Goal: Task Accomplishment & Management: Manage account settings

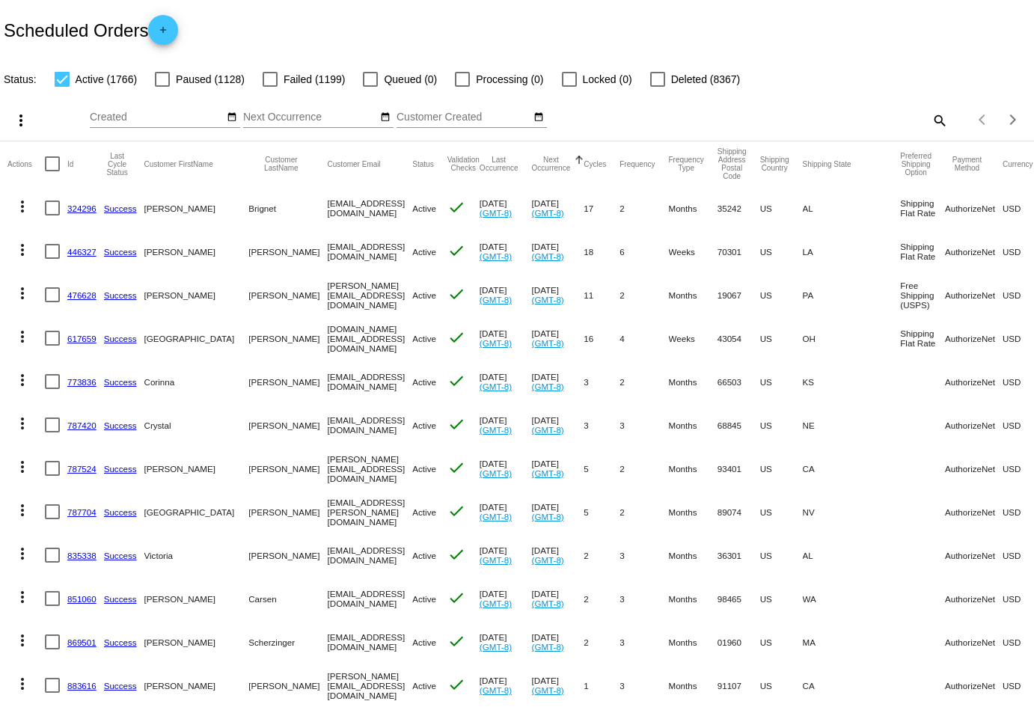
click at [931, 112] on mat-icon "search" at bounding box center [939, 119] width 18 height 23
click at [849, 113] on input "Search" at bounding box center [819, 117] width 257 height 12
paste input "[EMAIL_ADDRESS][DOMAIN_NAME]"
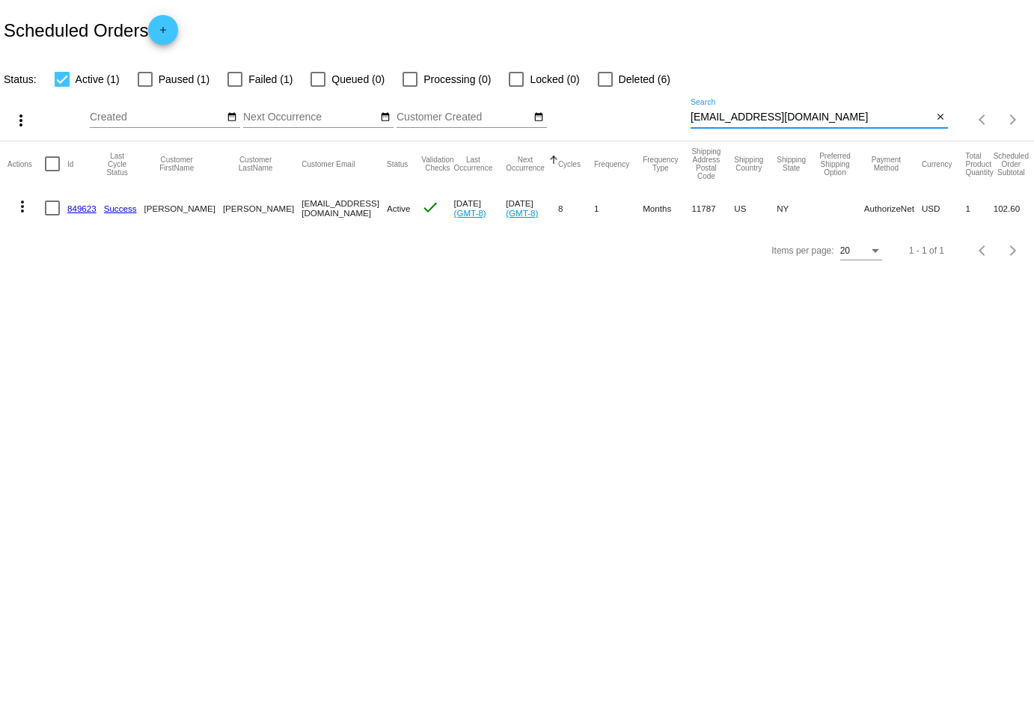
type input "[EMAIL_ADDRESS][DOMAIN_NAME]"
click at [16, 207] on mat-icon "more_vert" at bounding box center [22, 207] width 18 height 18
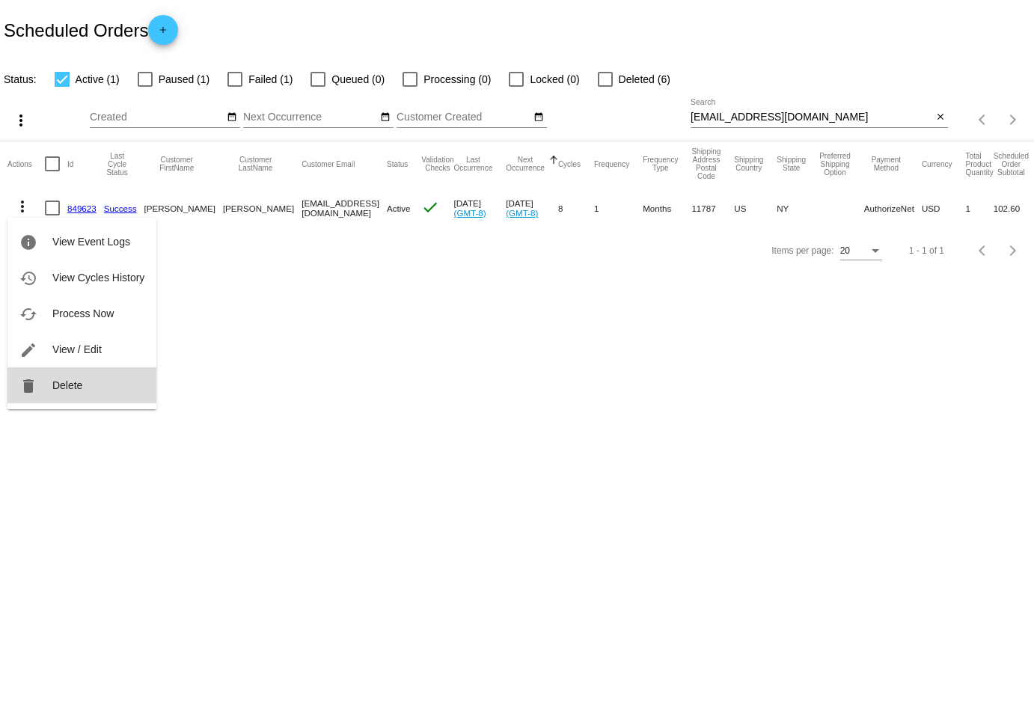
click at [84, 376] on button "delete Delete" at bounding box center [81, 385] width 149 height 36
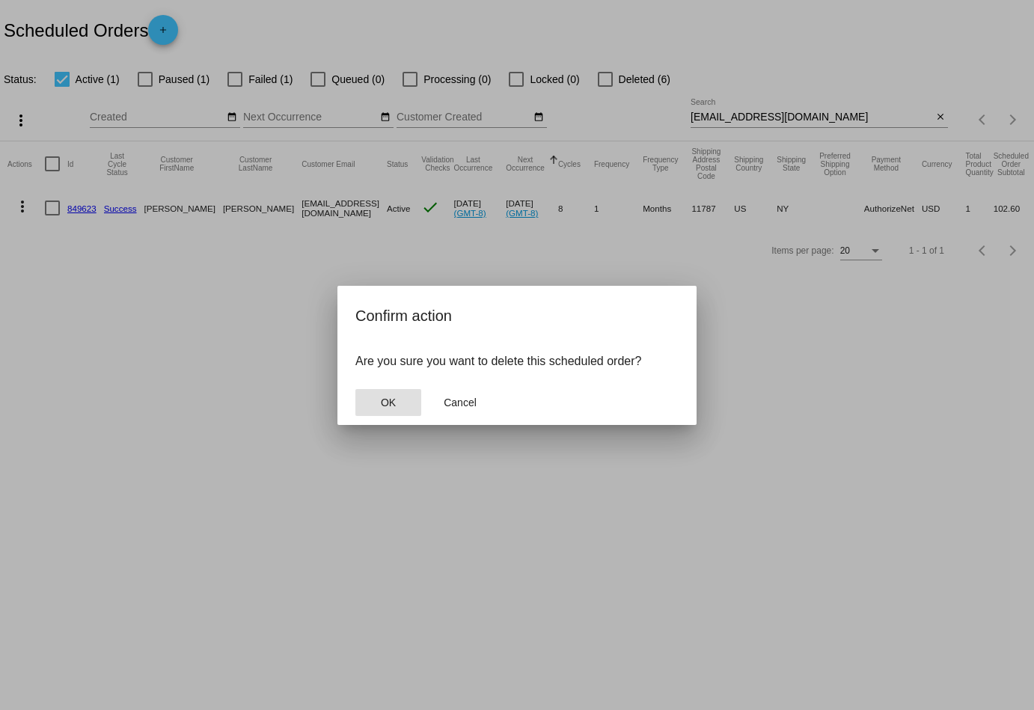
click at [396, 403] on span "OK" at bounding box center [388, 403] width 15 height 12
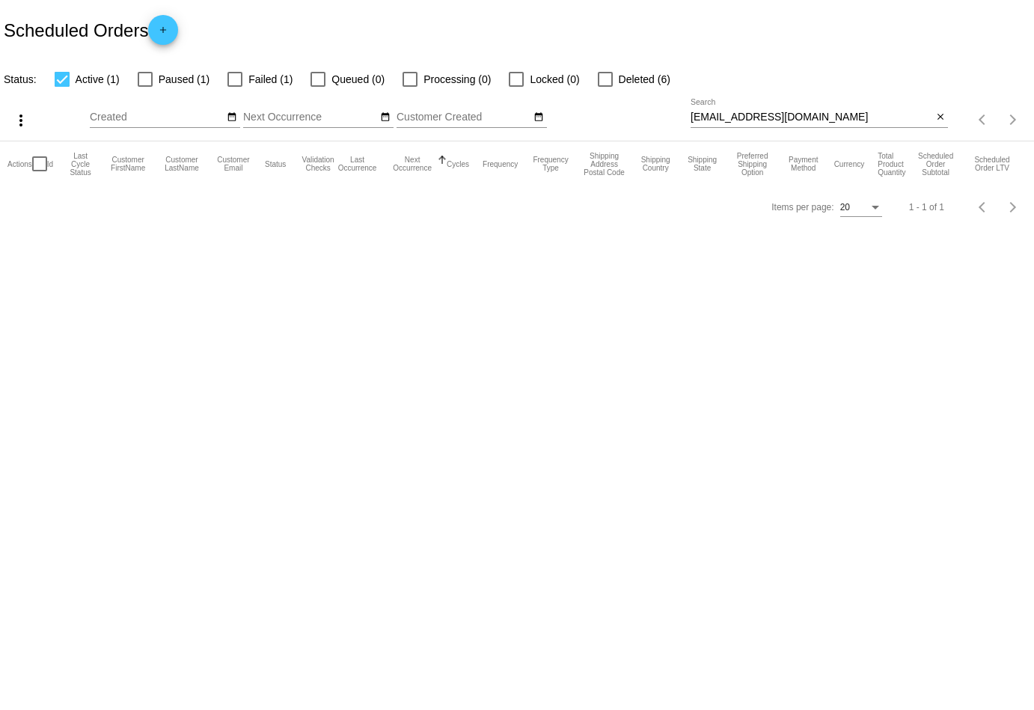
click at [144, 77] on div at bounding box center [145, 79] width 15 height 15
click at [144, 87] on input "Paused (1)" at bounding box center [144, 87] width 1 height 1
checkbox input "true"
click at [229, 79] on app-dashboard-scheduled-orders "Scheduled Orders add Status: Active (1) Paused (1) Failed (1) Queued (0) Proces…" at bounding box center [517, 114] width 1034 height 228
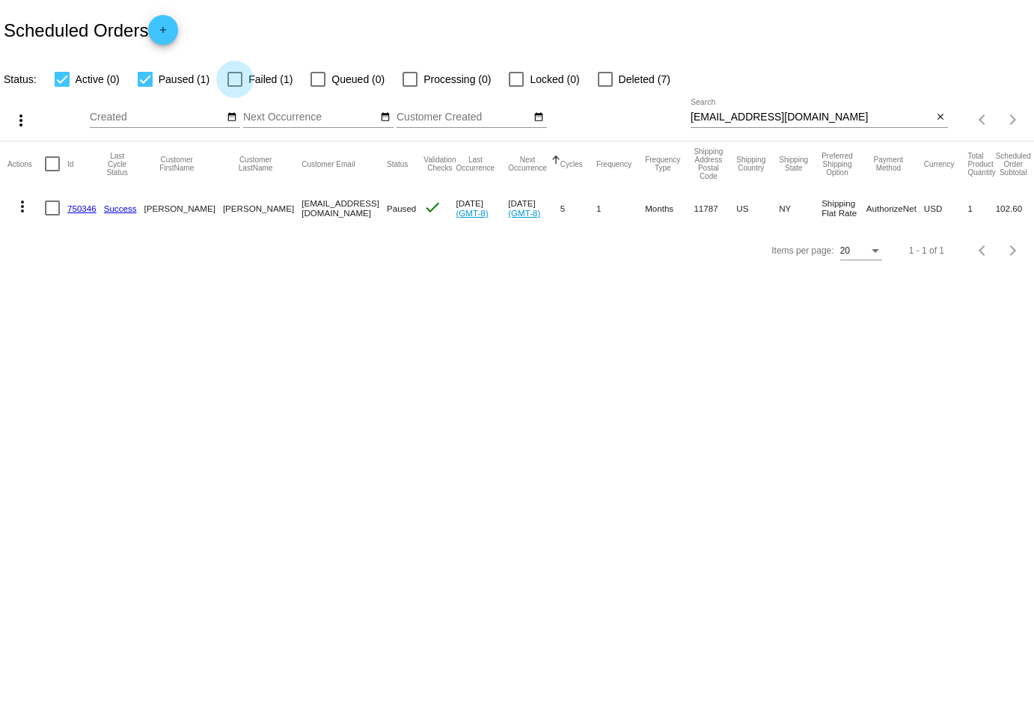
click at [229, 78] on div at bounding box center [234, 79] width 15 height 15
click at [234, 87] on input "Failed (1)" at bounding box center [234, 87] width 1 height 1
checkbox input "true"
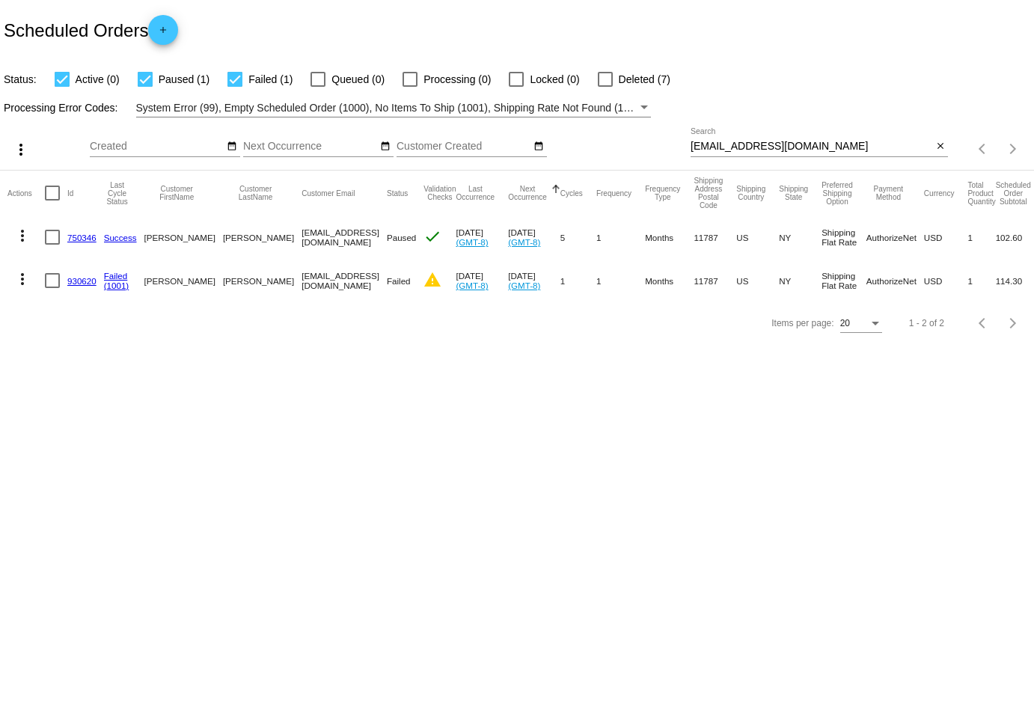
click at [27, 233] on mat-icon "more_vert" at bounding box center [22, 236] width 18 height 18
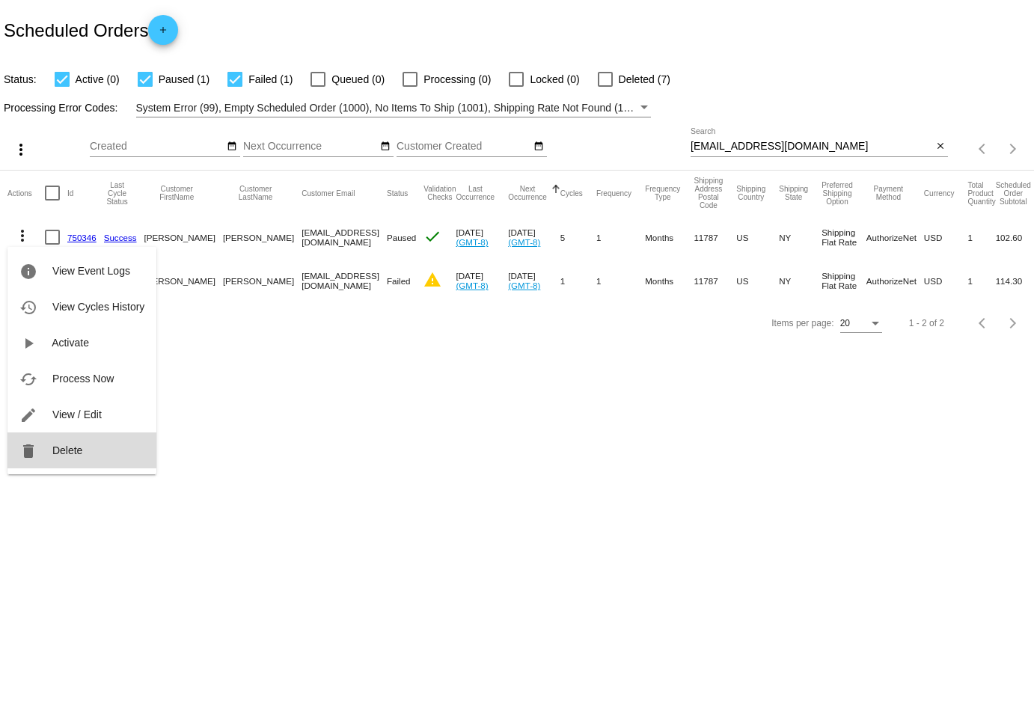
click at [72, 450] on span "Delete" at bounding box center [67, 450] width 30 height 12
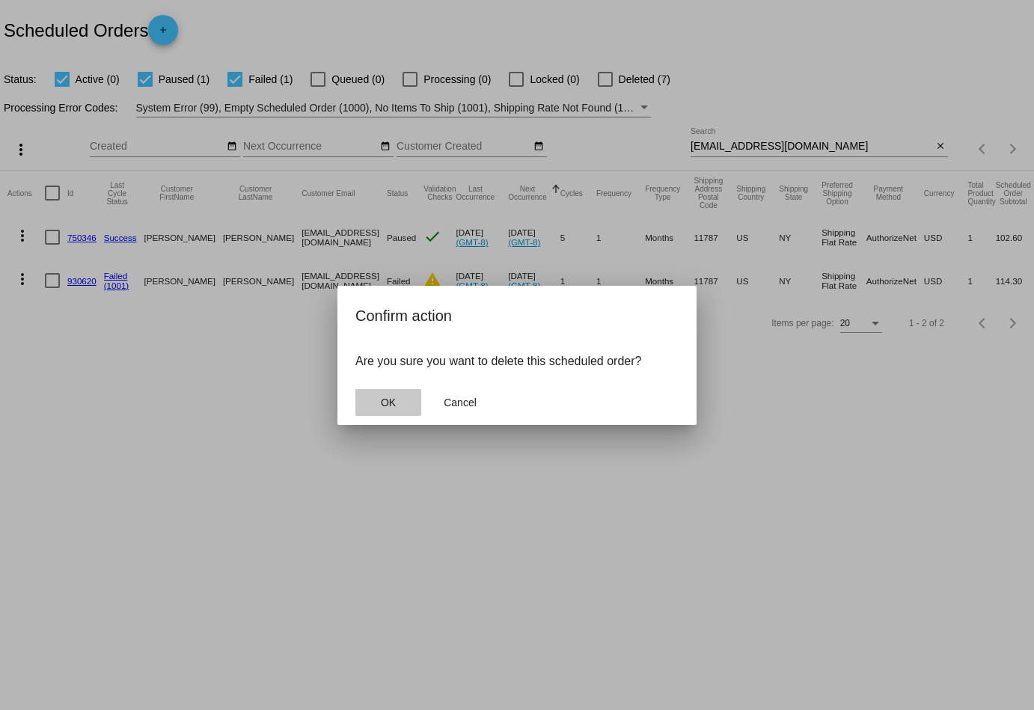
click at [378, 391] on button "OK" at bounding box center [388, 402] width 66 height 27
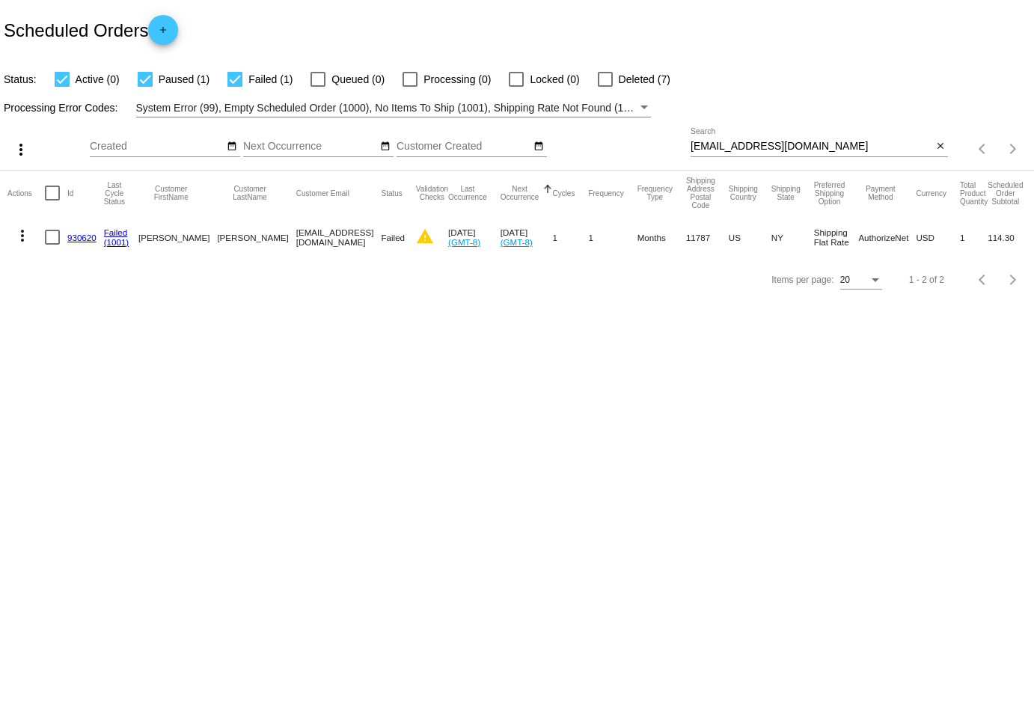
click at [23, 228] on mat-icon "more_vert" at bounding box center [22, 236] width 18 height 18
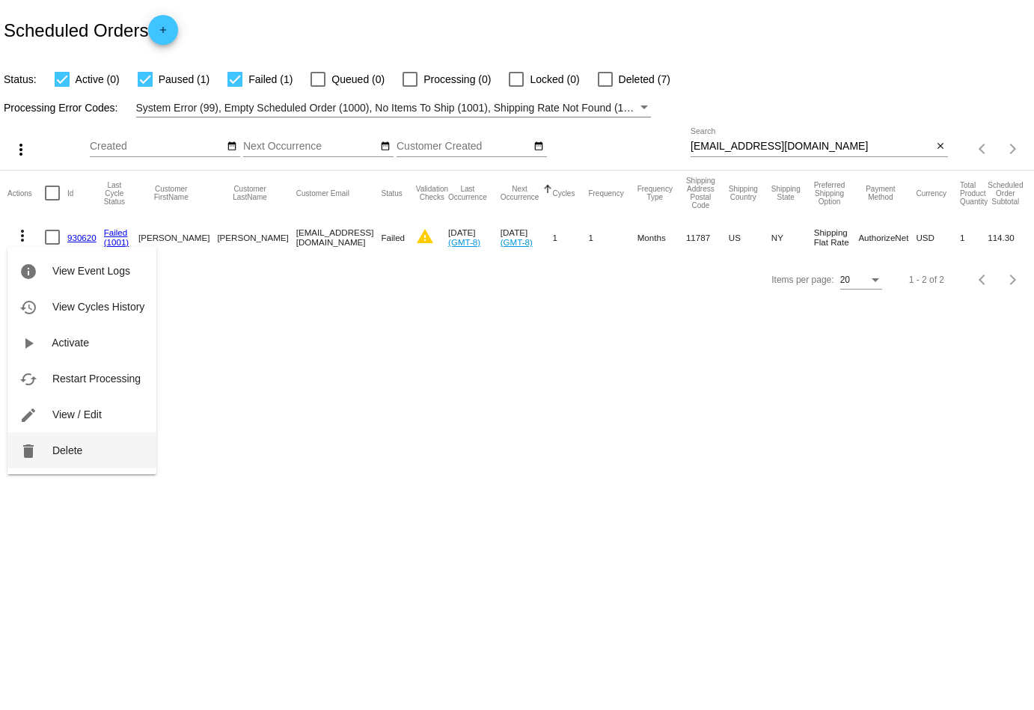
click at [83, 447] on button "delete Delete" at bounding box center [81, 450] width 149 height 36
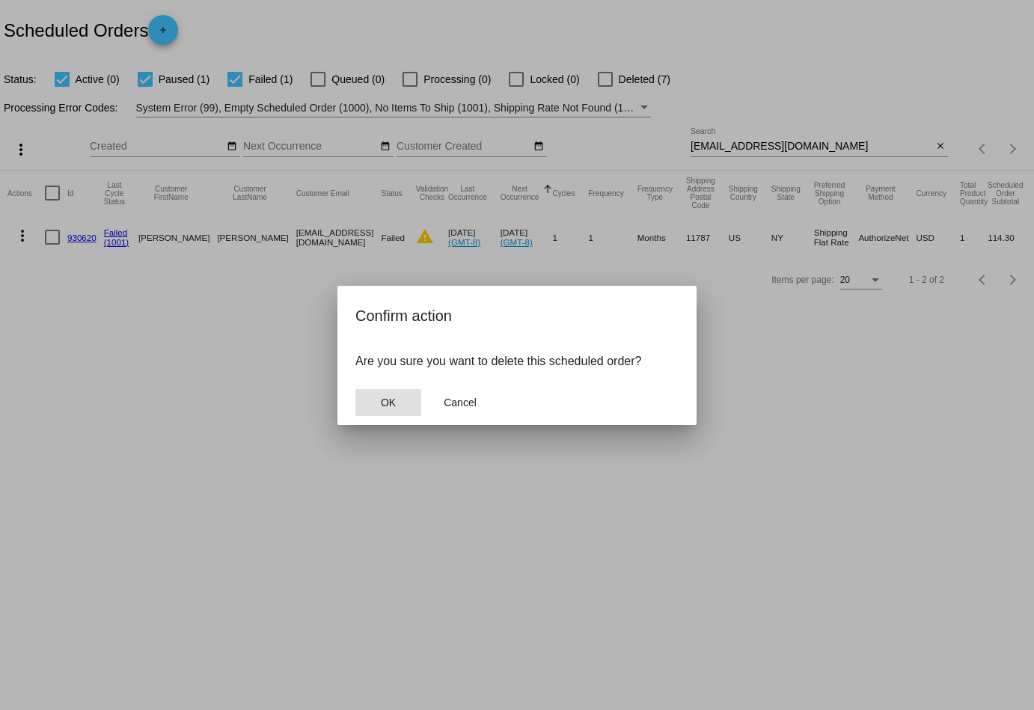
click at [377, 400] on button "OK" at bounding box center [388, 402] width 66 height 27
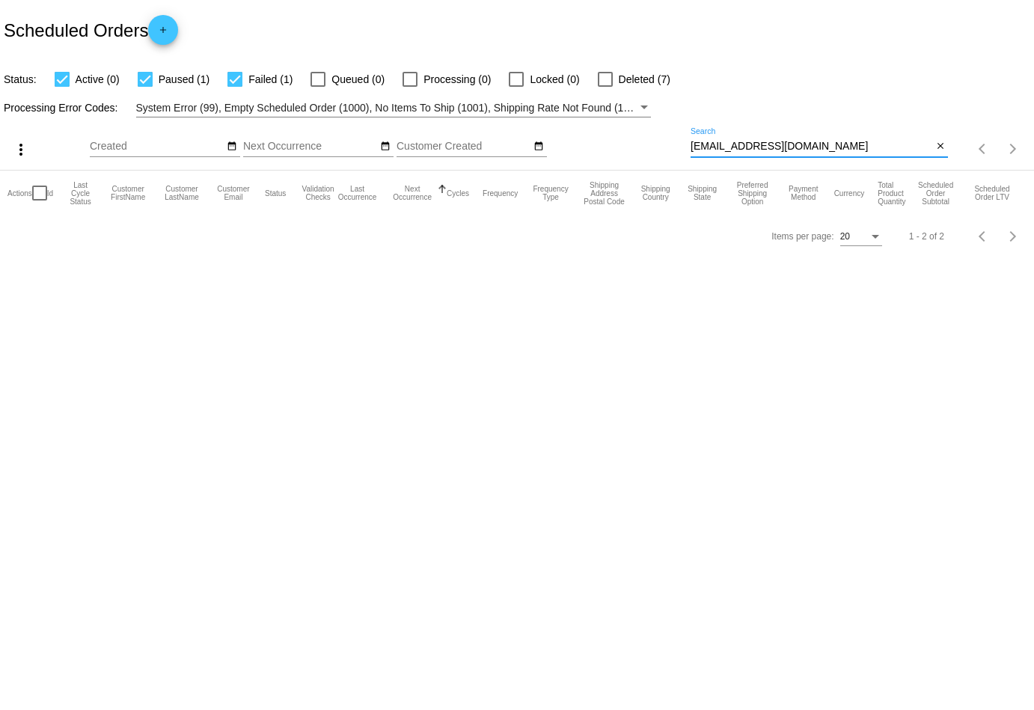
drag, startPoint x: 792, startPoint y: 143, endPoint x: 645, endPoint y: 140, distance: 147.4
click at [645, 140] on div "more_vert Sep Jan Feb Mar [DATE]" at bounding box center [517, 143] width 1034 height 53
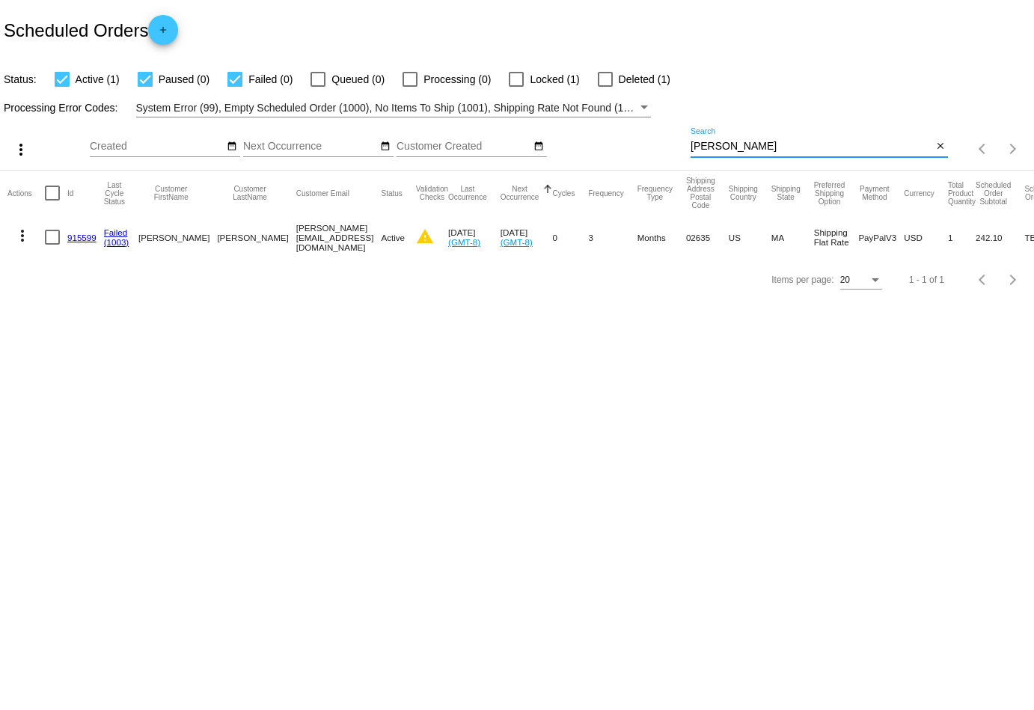
type input "[PERSON_NAME]"
click at [26, 231] on mat-icon "more_vert" at bounding box center [22, 236] width 18 height 18
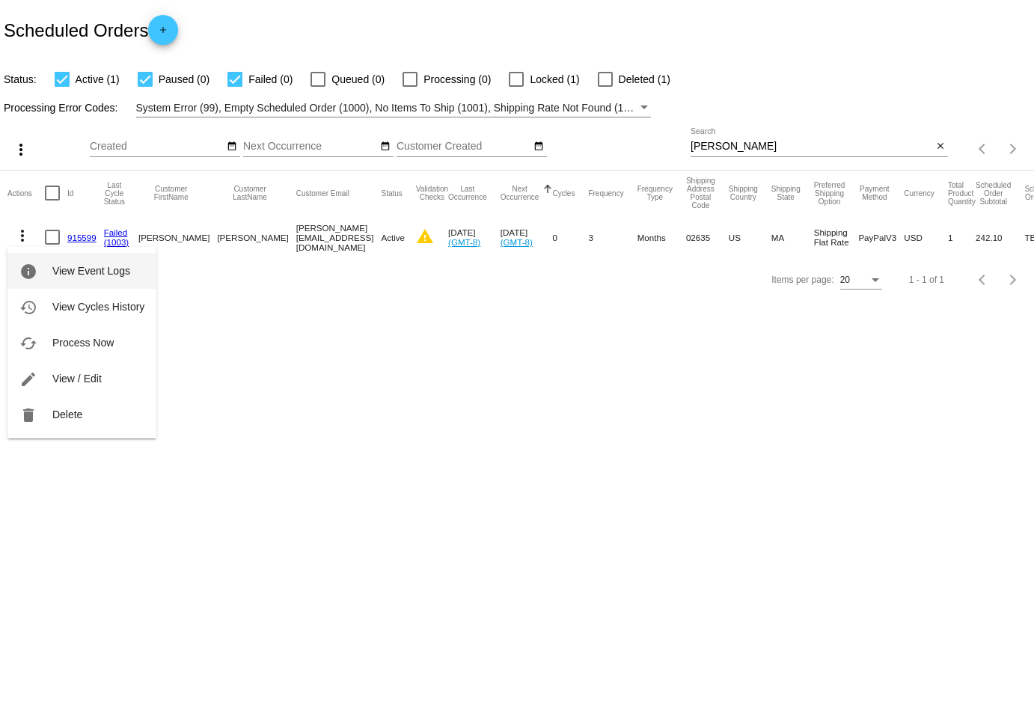
click at [68, 279] on button "info View Event Logs" at bounding box center [81, 271] width 149 height 36
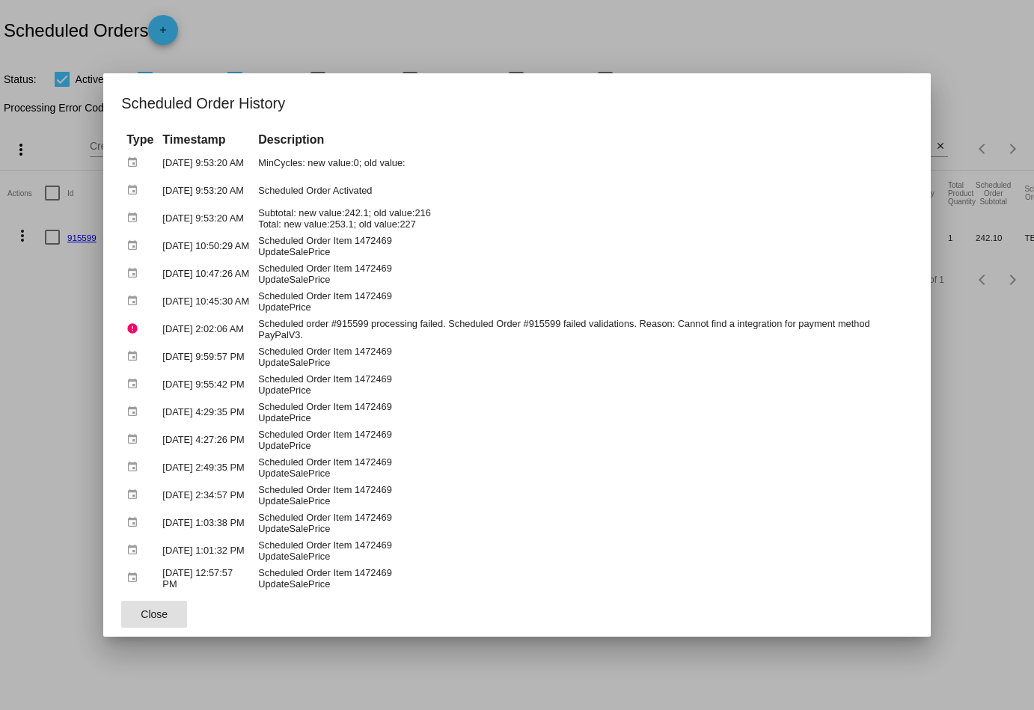
click at [135, 614] on button "Close" at bounding box center [154, 614] width 66 height 27
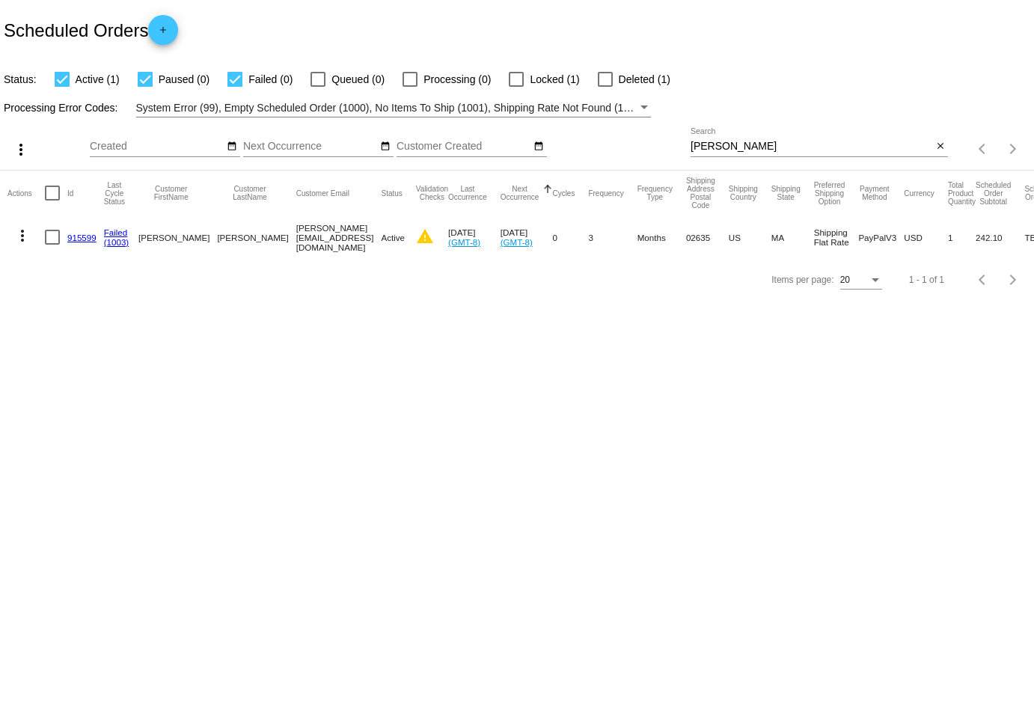
click at [22, 233] on mat-icon "more_vert" at bounding box center [22, 236] width 18 height 18
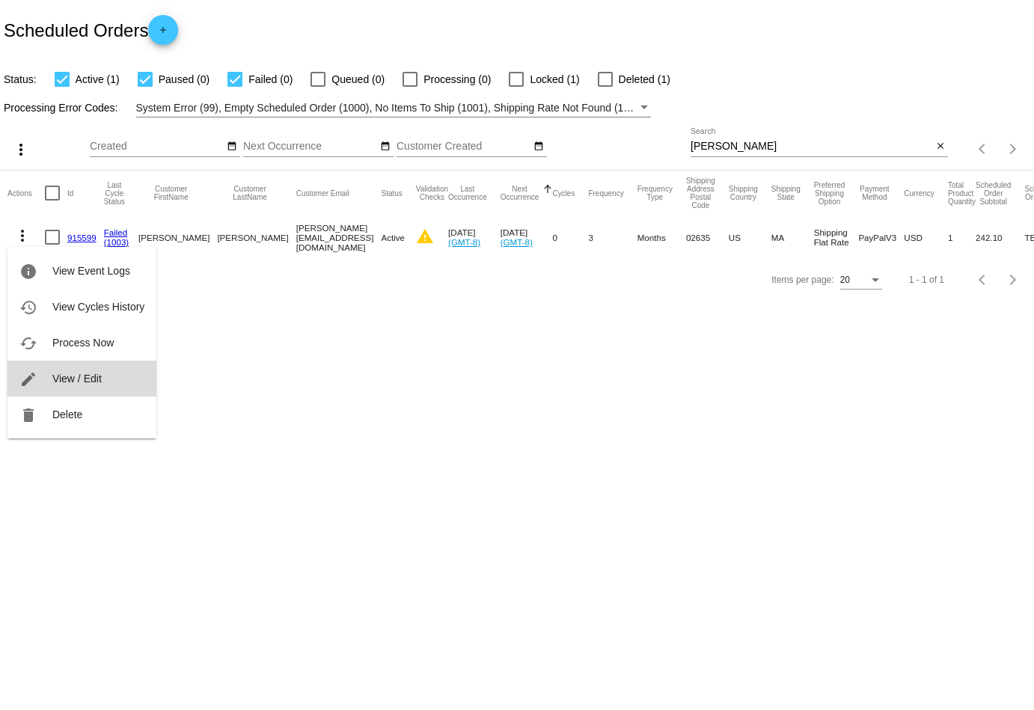
click at [82, 371] on button "edit View / Edit" at bounding box center [81, 379] width 149 height 36
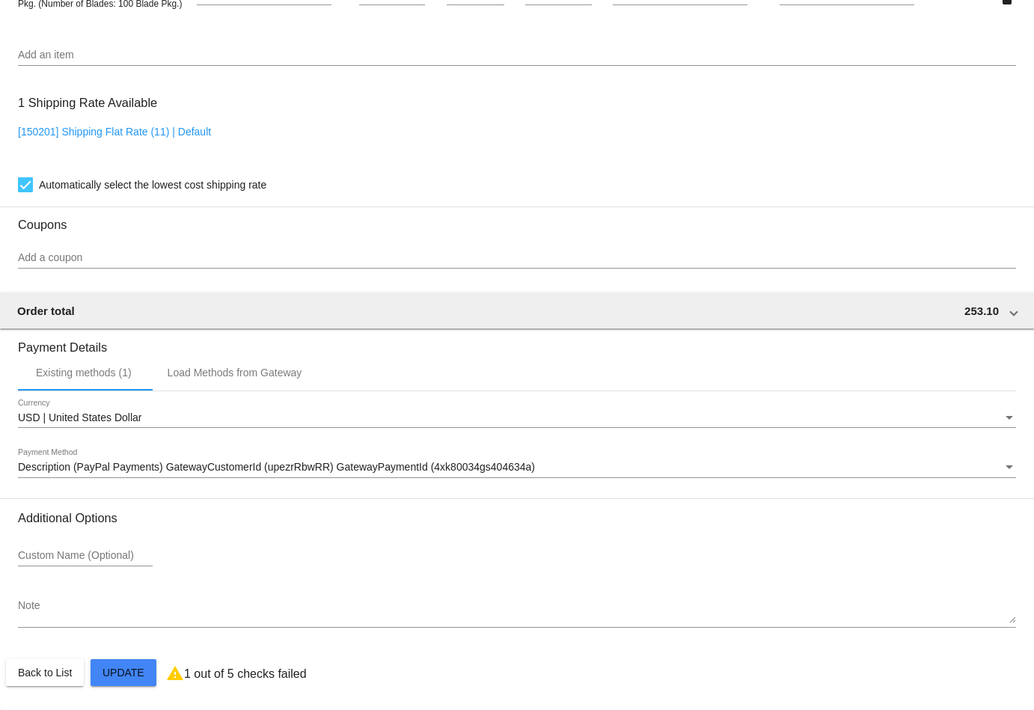
scroll to position [1137, 0]
click at [117, 469] on span "Description (PayPal Payments) GatewayCustomerId (upezrRbwRR) GatewayPaymentId (…" at bounding box center [276, 467] width 517 height 12
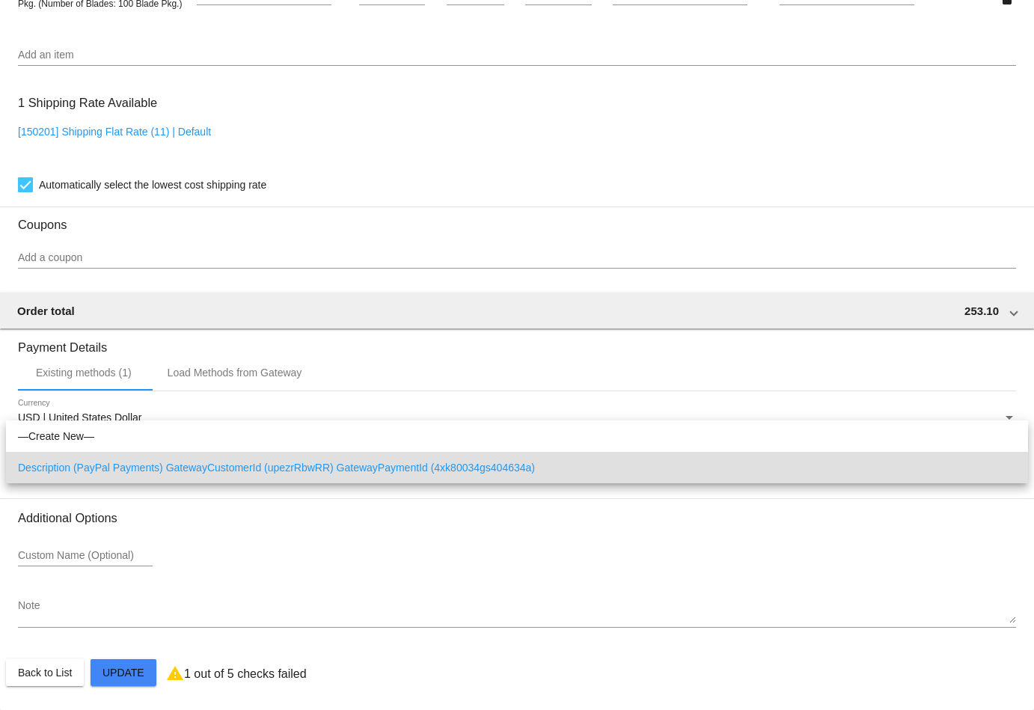
click at [394, 144] on div at bounding box center [517, 355] width 1034 height 710
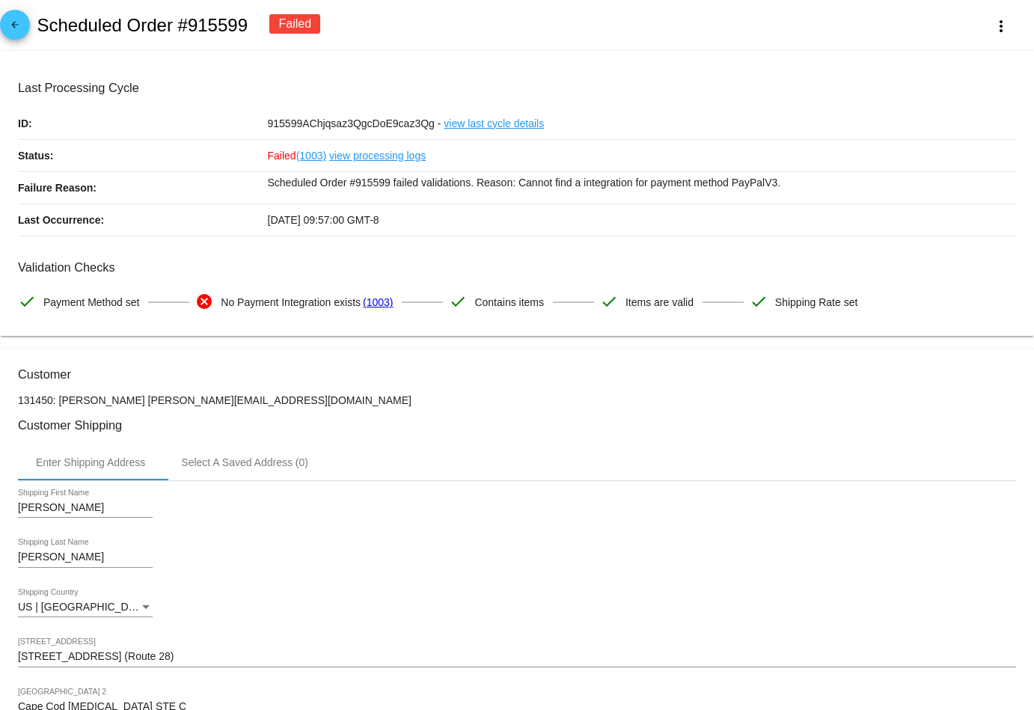
scroll to position [0, 0]
click at [13, 31] on mat-icon "arrow_back" at bounding box center [15, 28] width 18 height 18
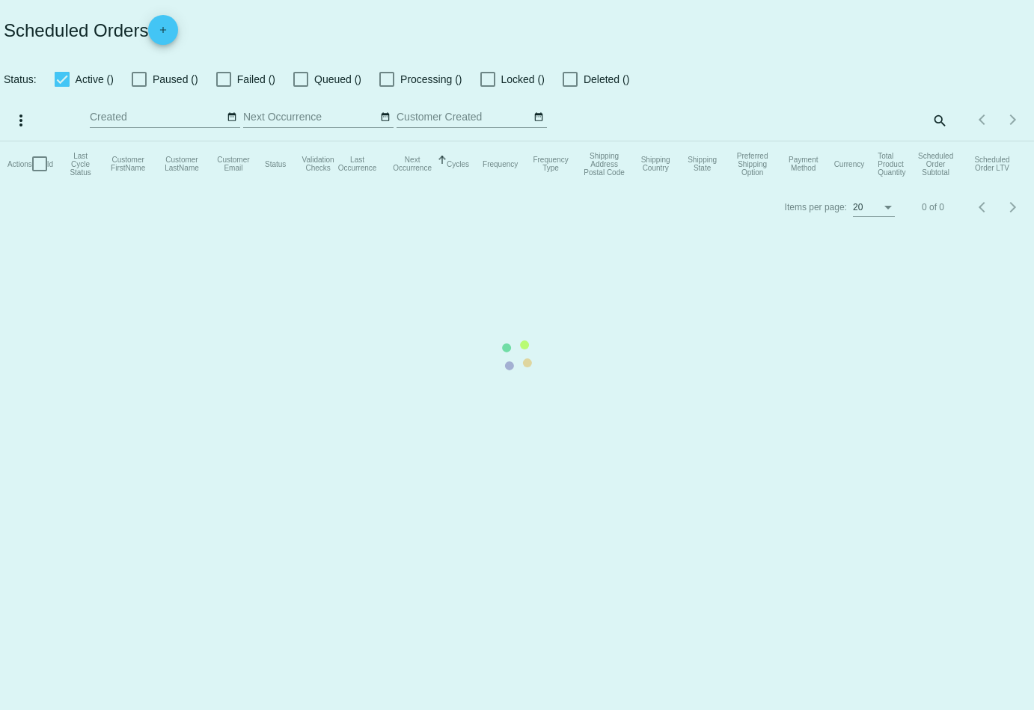
checkbox input "true"
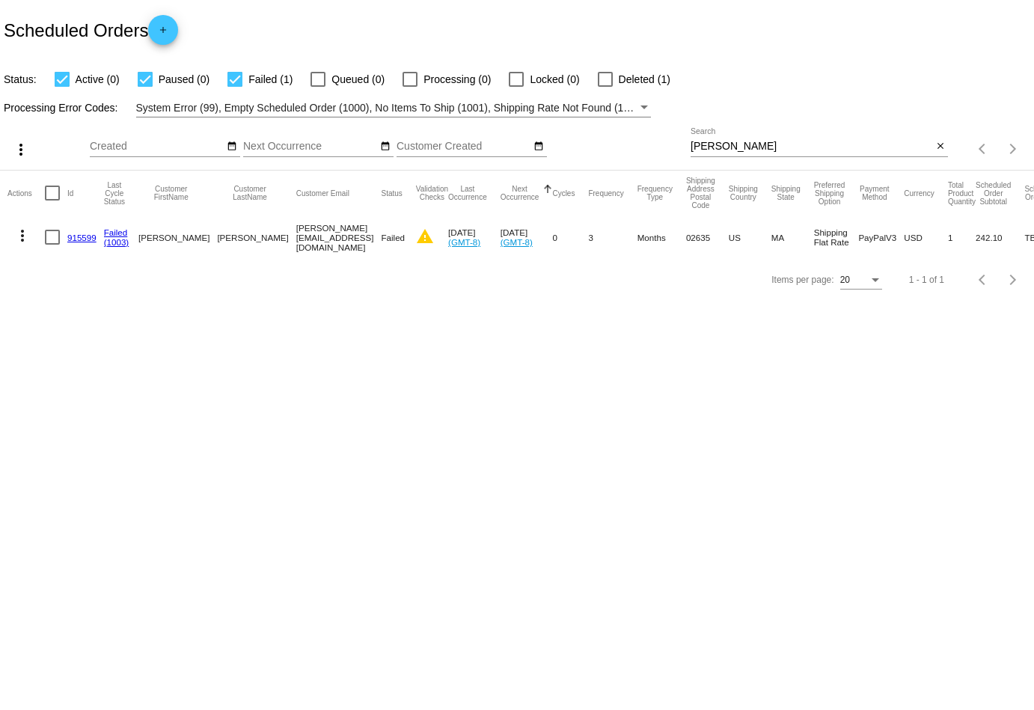
click at [26, 229] on mat-icon "more_vert" at bounding box center [22, 236] width 18 height 18
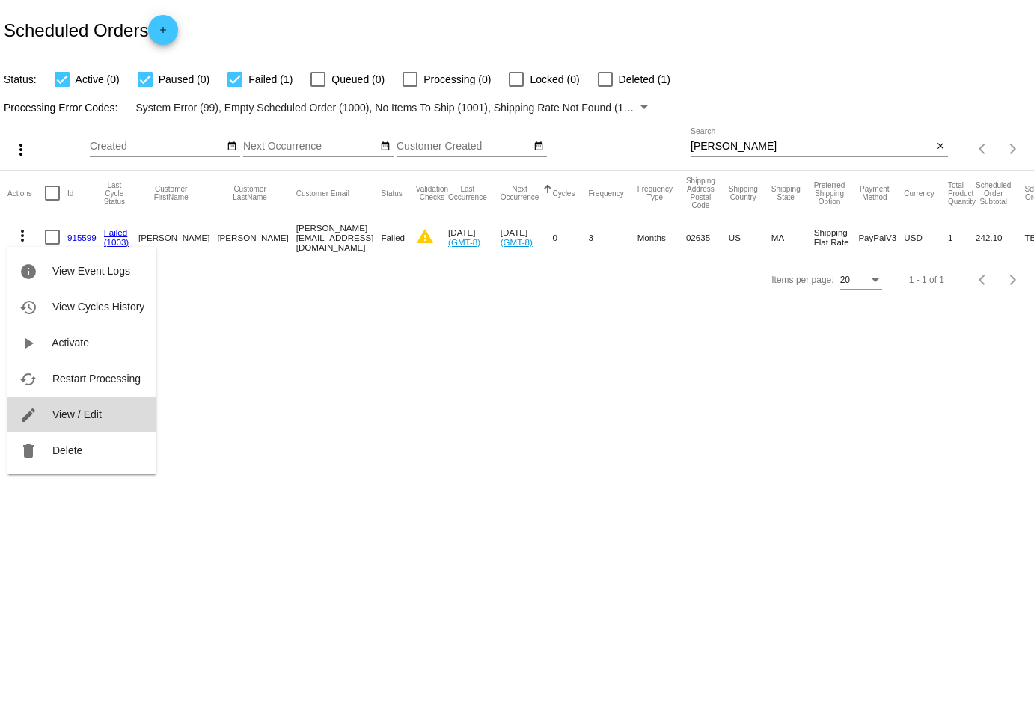
click at [78, 412] on span "View / Edit" at bounding box center [76, 414] width 49 height 12
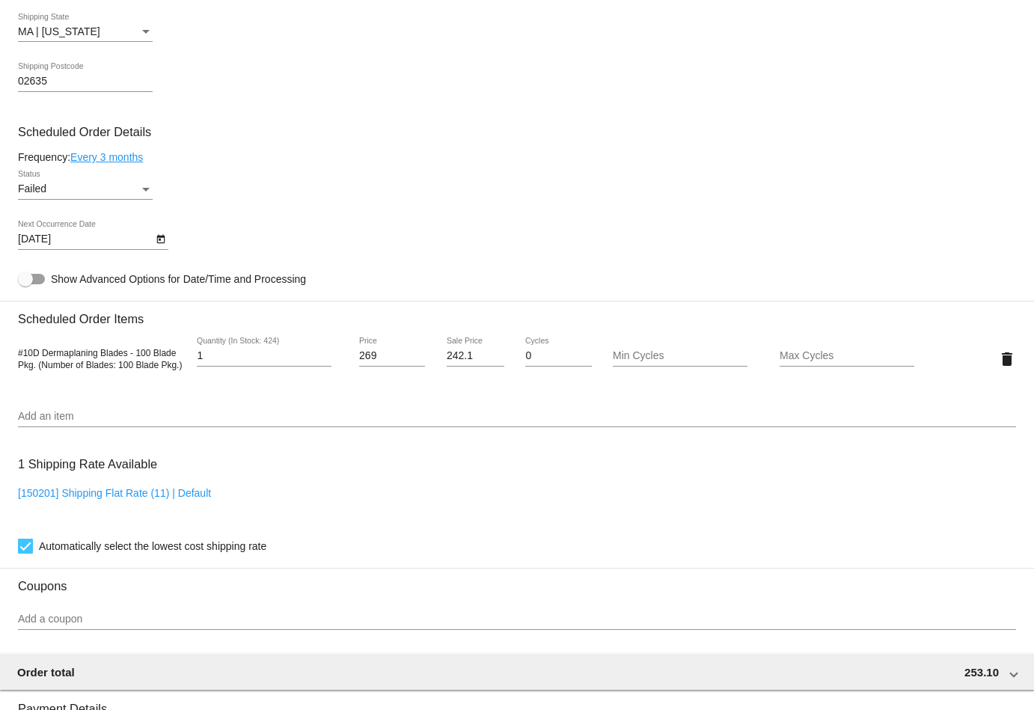
scroll to position [776, 0]
click at [408, 414] on input "Add an item" at bounding box center [517, 415] width 998 height 12
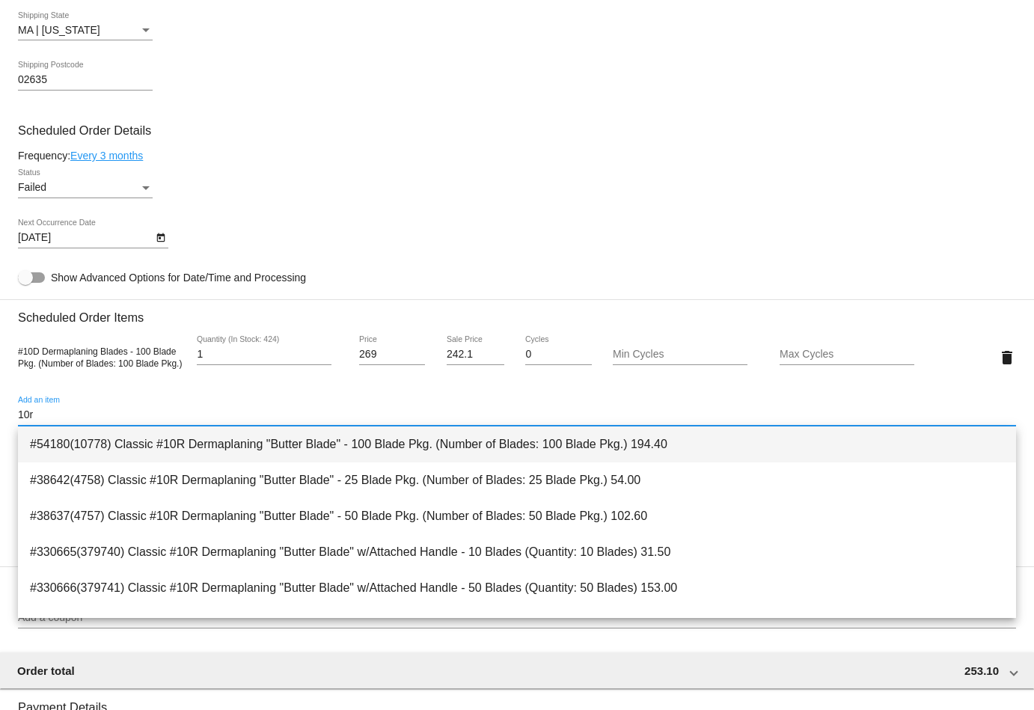
type input "10r"
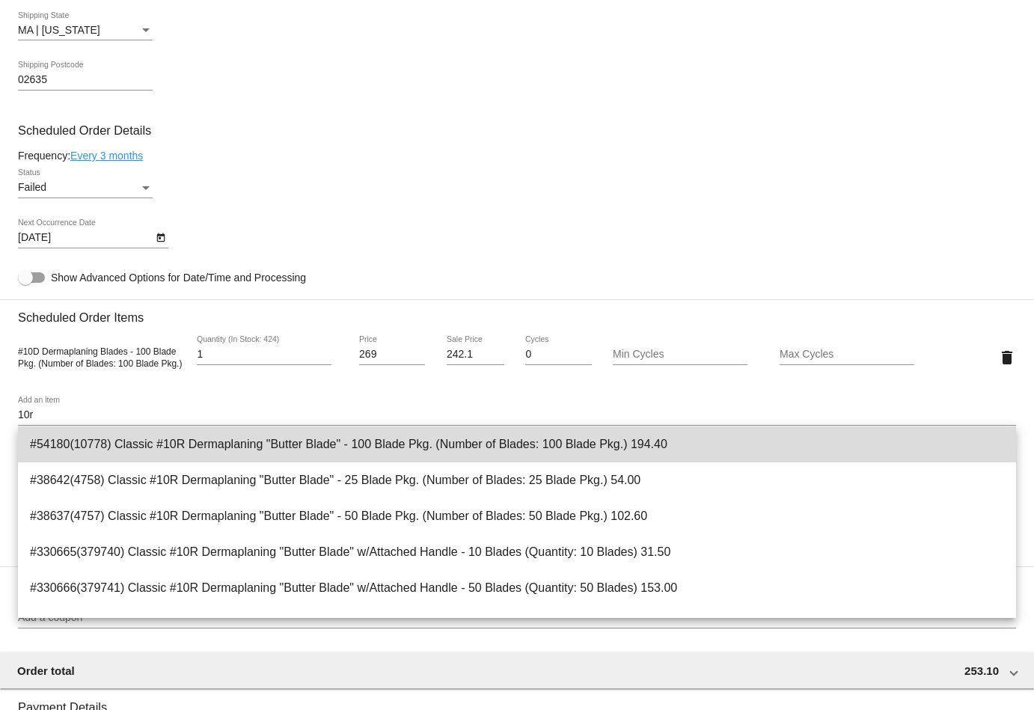
click at [284, 453] on span "#54180(10778) Classic #10R Dermaplaning "Butter Blade" - 100 Blade Pkg. (Number…" at bounding box center [517, 444] width 974 height 36
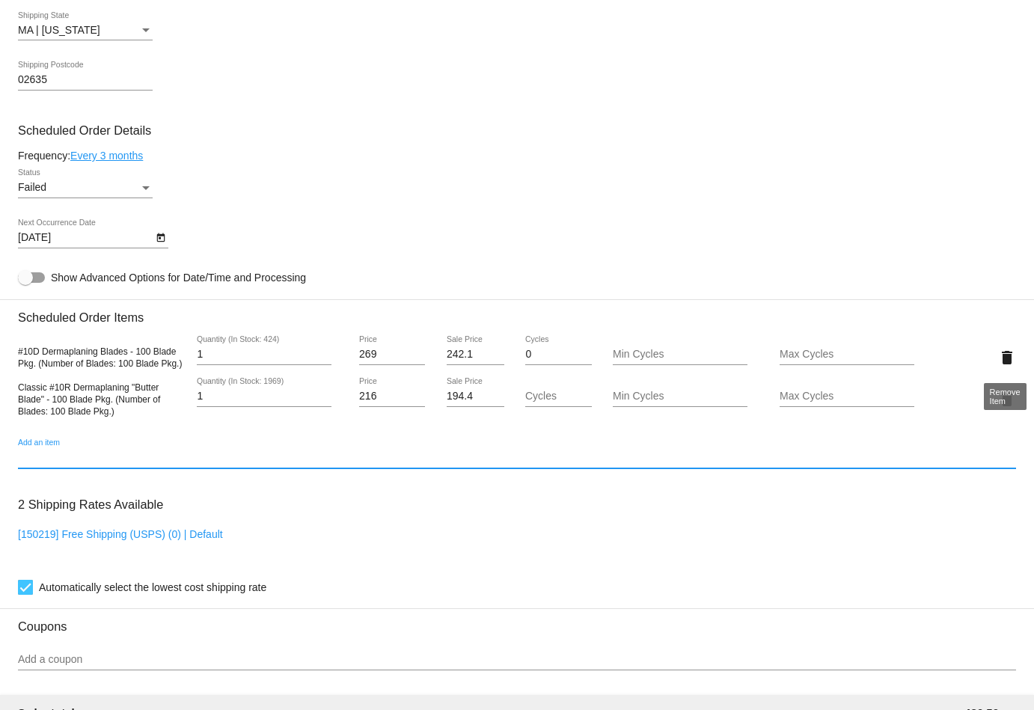
click at [1010, 360] on mat-icon "delete" at bounding box center [1007, 358] width 18 height 18
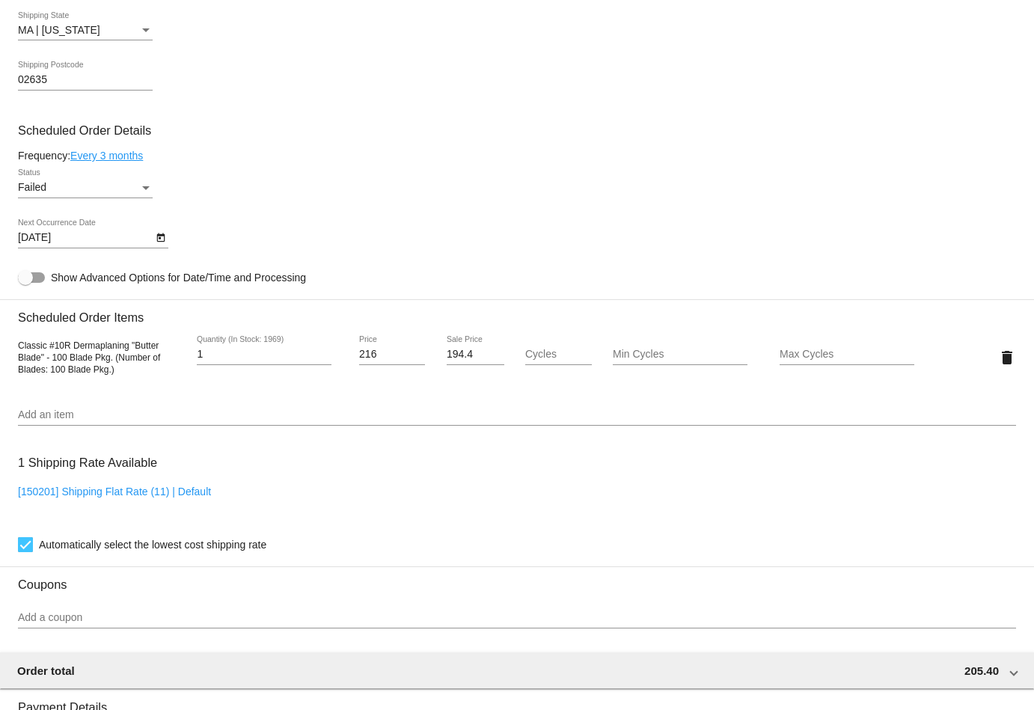
click at [124, 403] on div "Add an item" at bounding box center [517, 411] width 998 height 29
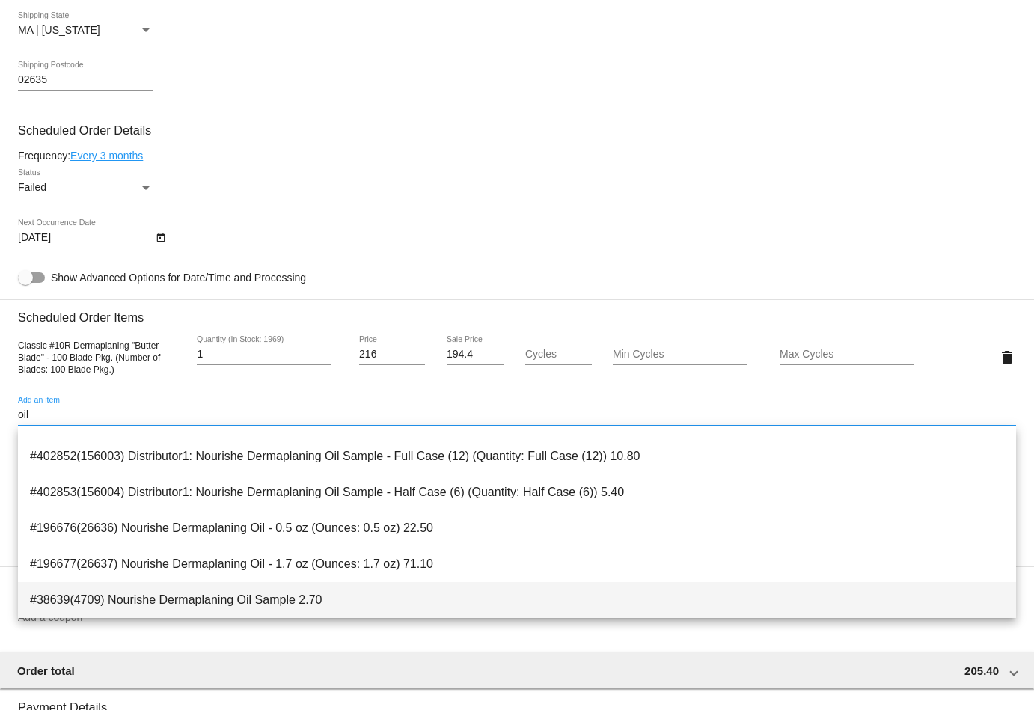
scroll to position [347, 0]
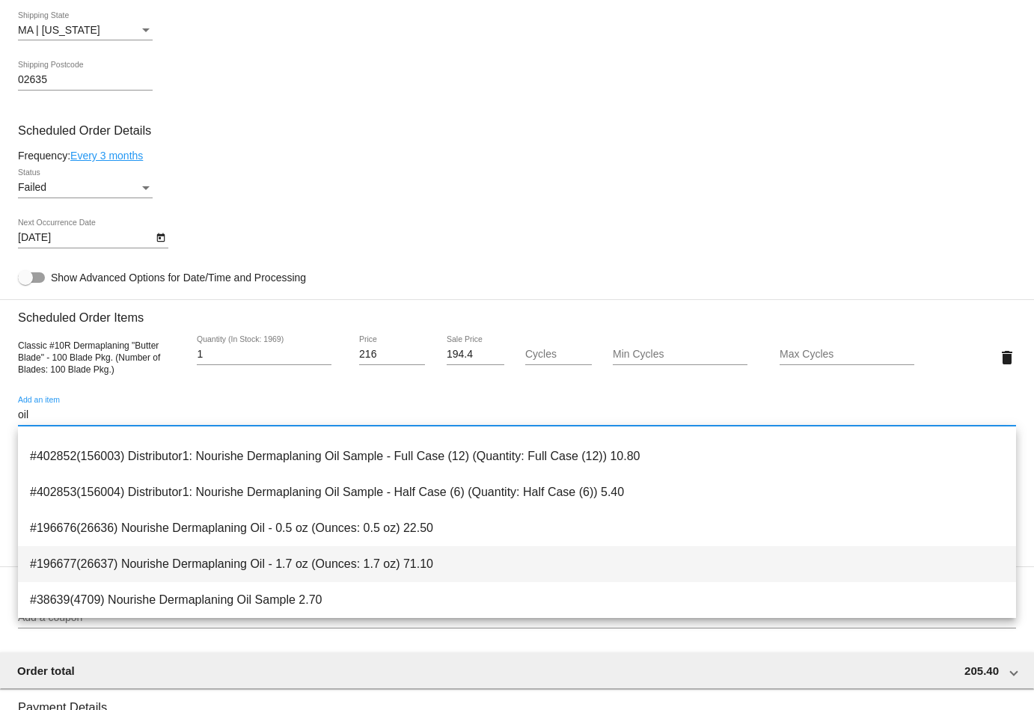
type input "oil"
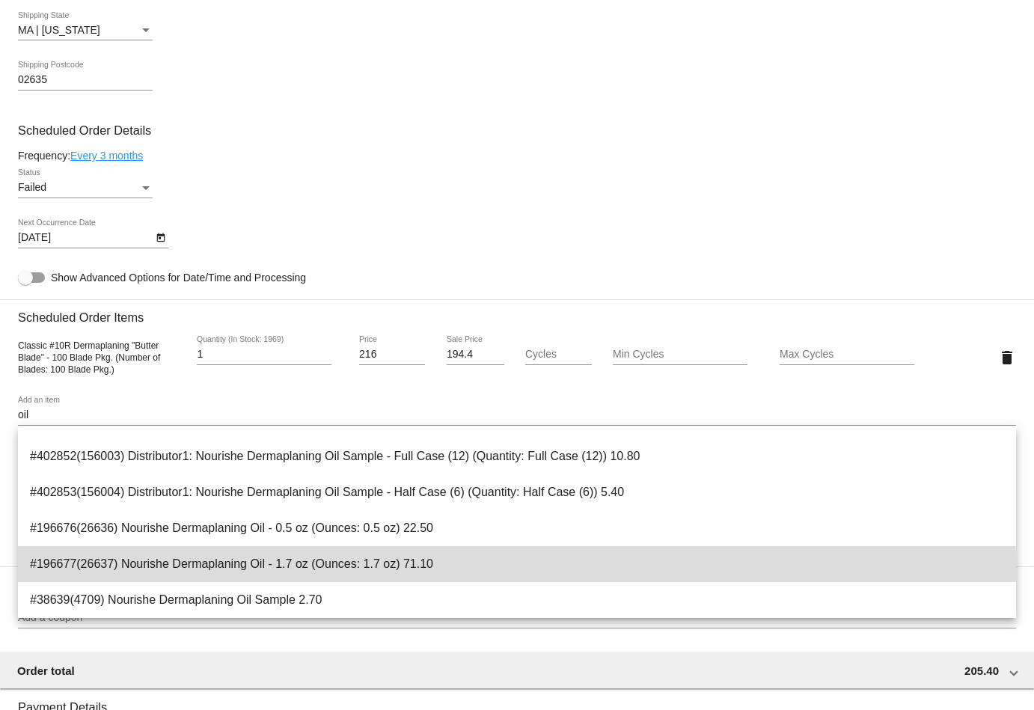
click at [247, 569] on span "#196677(26637) Nourishe Dermaplaning Oil - 1.7 oz (Ounces: 1.7 oz) 71.10" at bounding box center [517, 564] width 974 height 36
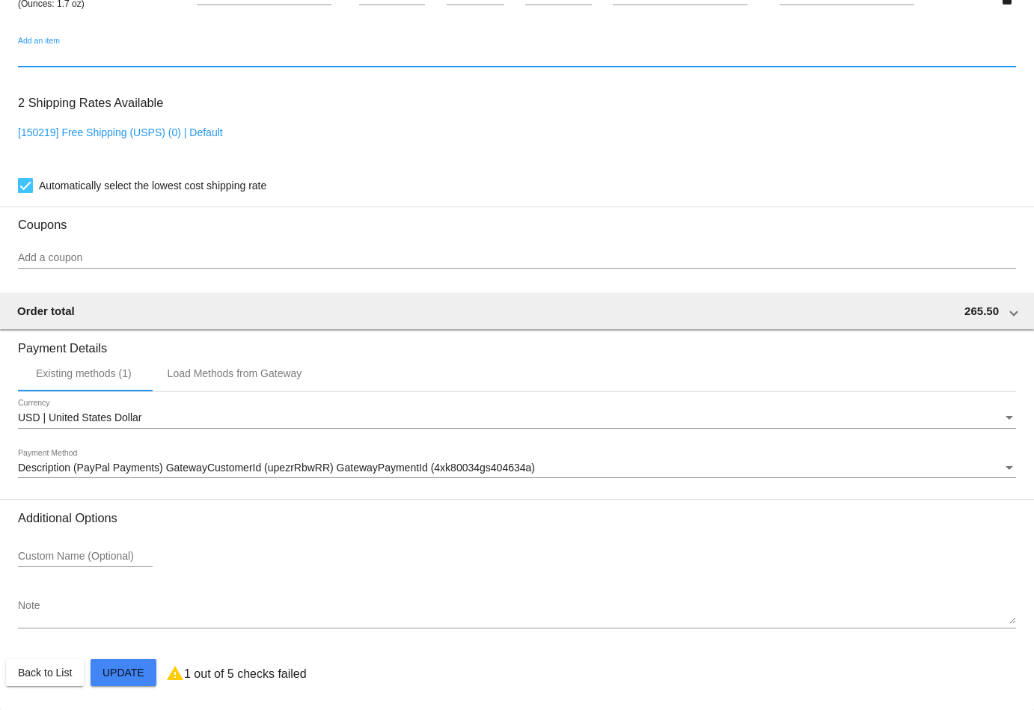
scroll to position [1179, 0]
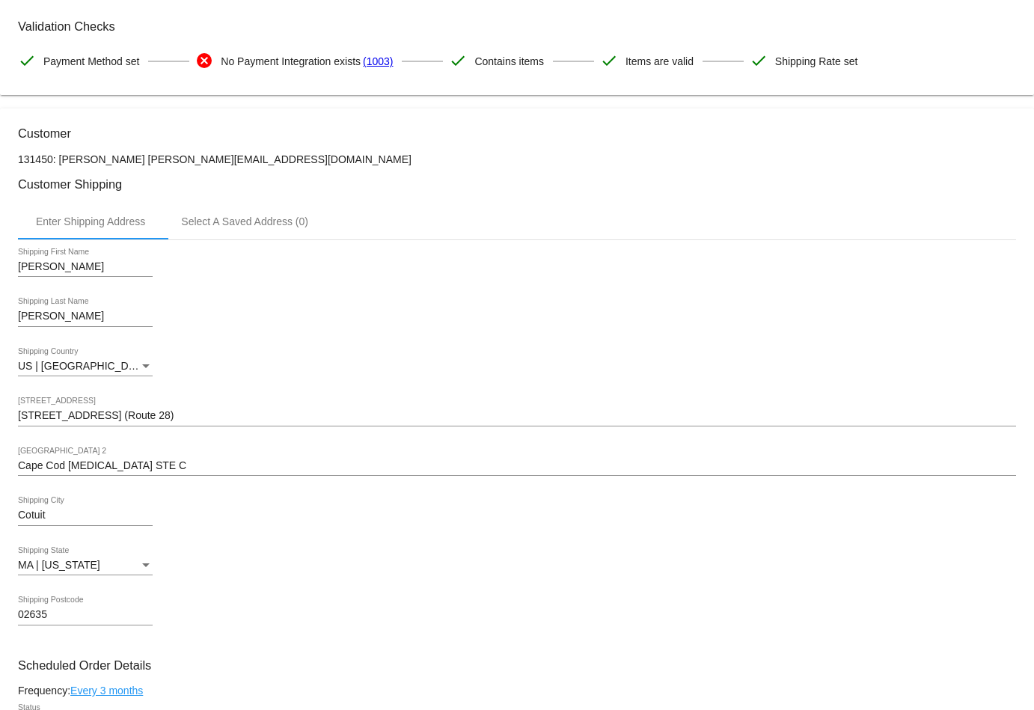
scroll to position [242, 0]
drag, startPoint x: 252, startPoint y: 162, endPoint x: 115, endPoint y: 162, distance: 136.9
click at [115, 162] on p "131450: [PERSON_NAME] [PERSON_NAME][EMAIL_ADDRESS][DOMAIN_NAME]" at bounding box center [517, 159] width 998 height 12
copy p "[PERSON_NAME][EMAIL_ADDRESS][DOMAIN_NAME]"
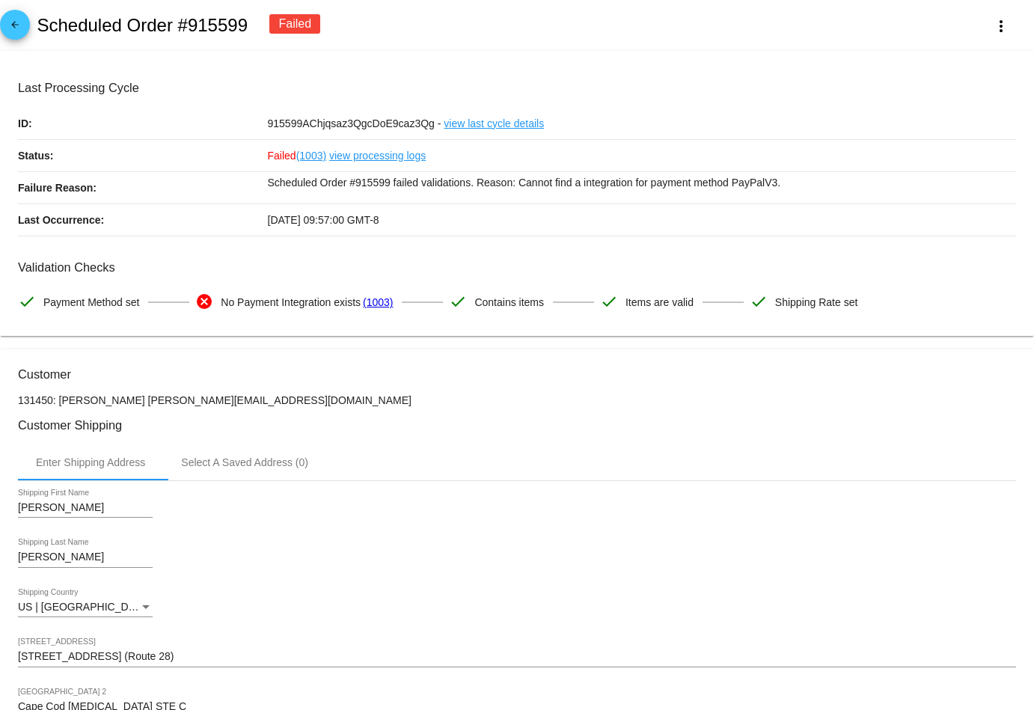
scroll to position [0, 0]
click at [19, 29] on mat-icon "arrow_back" at bounding box center [15, 28] width 18 height 18
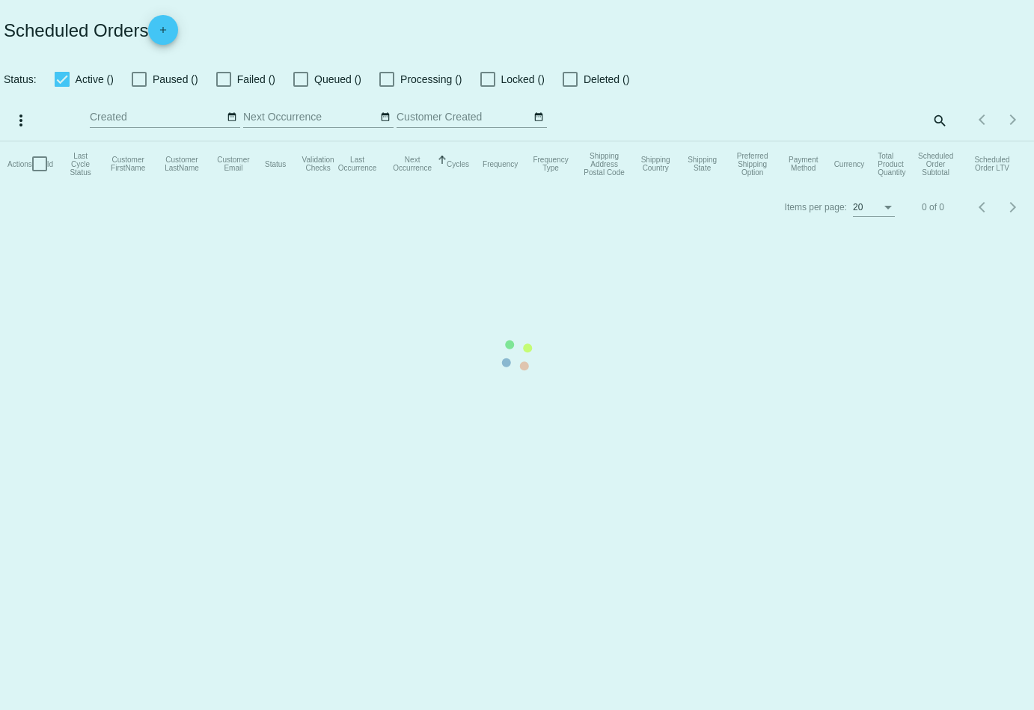
checkbox input "true"
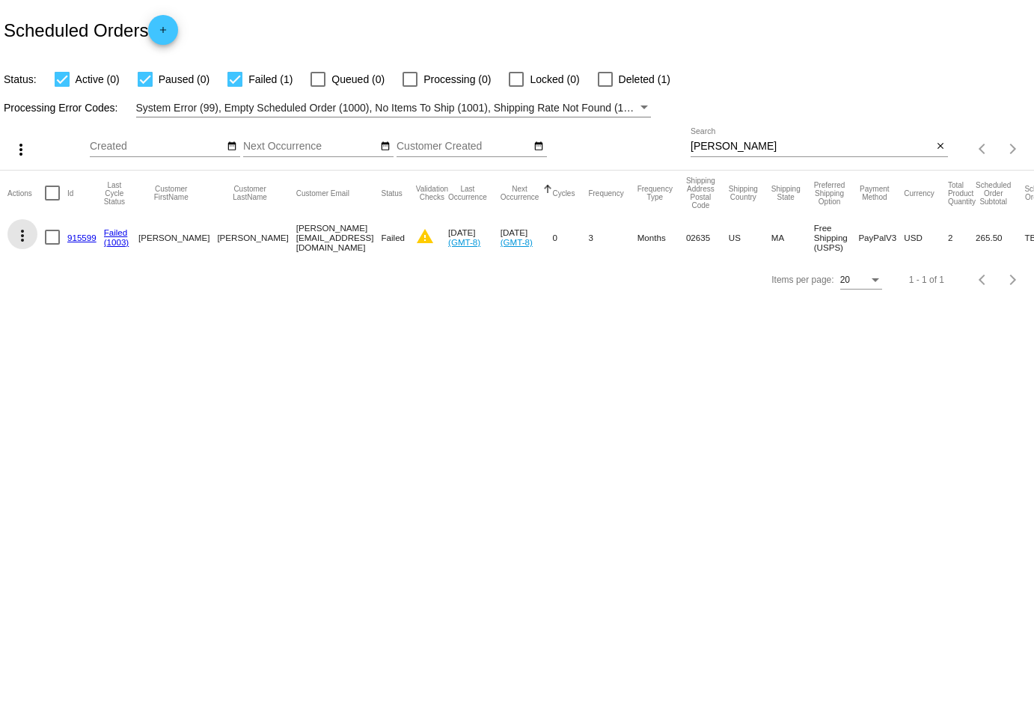
click at [23, 230] on mat-icon "more_vert" at bounding box center [22, 236] width 18 height 18
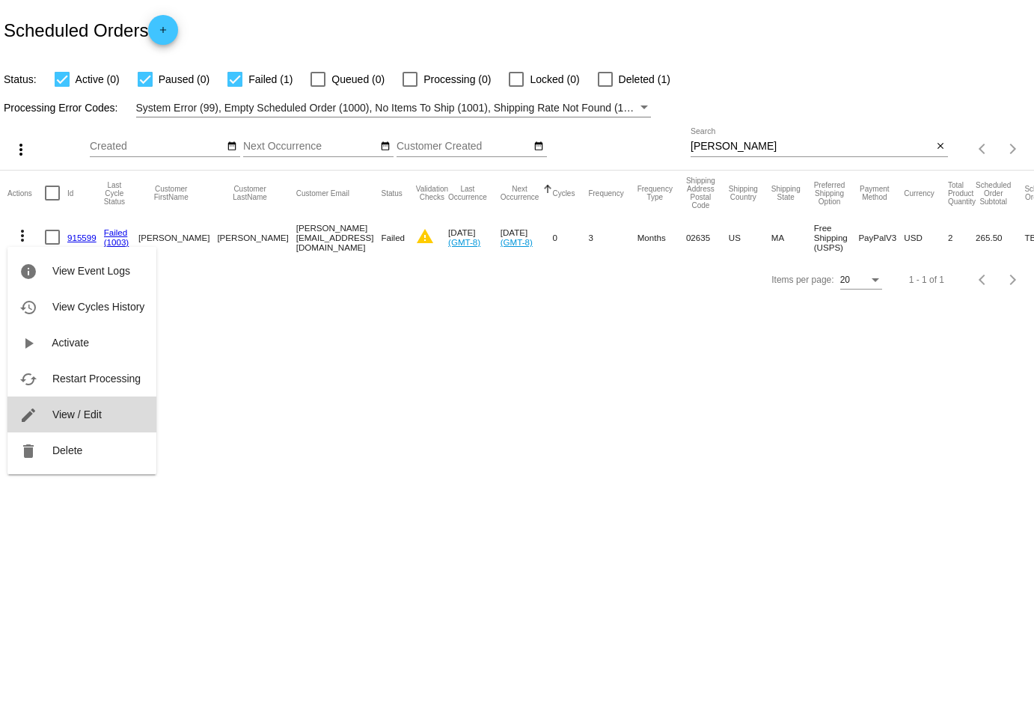
click at [74, 406] on button "edit View / Edit" at bounding box center [81, 415] width 149 height 36
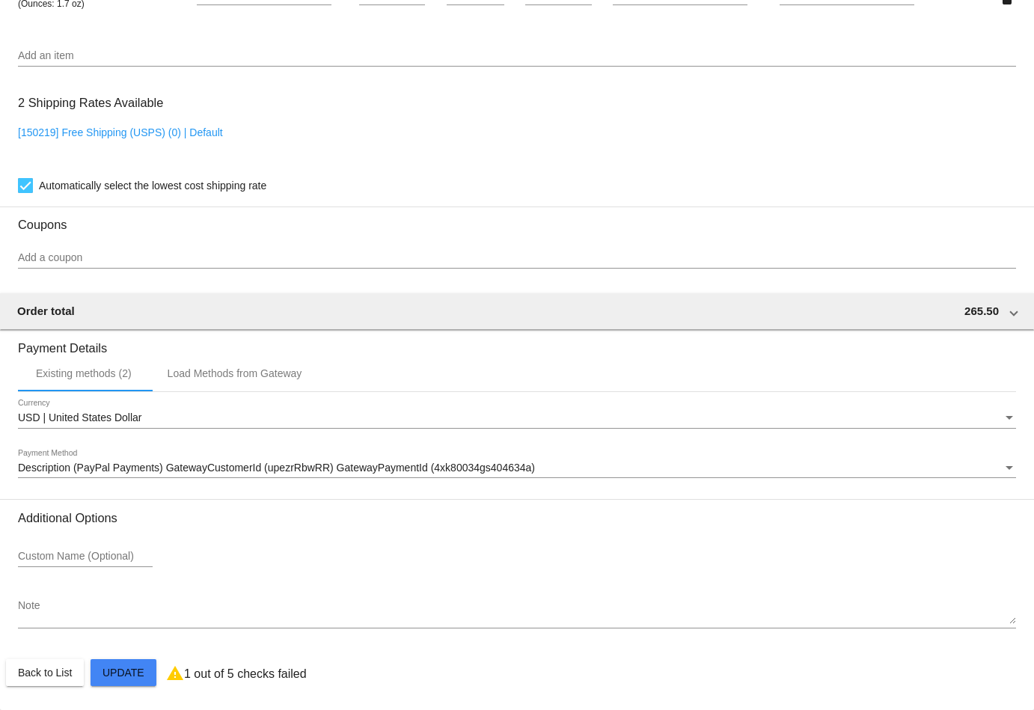
scroll to position [1179, 0]
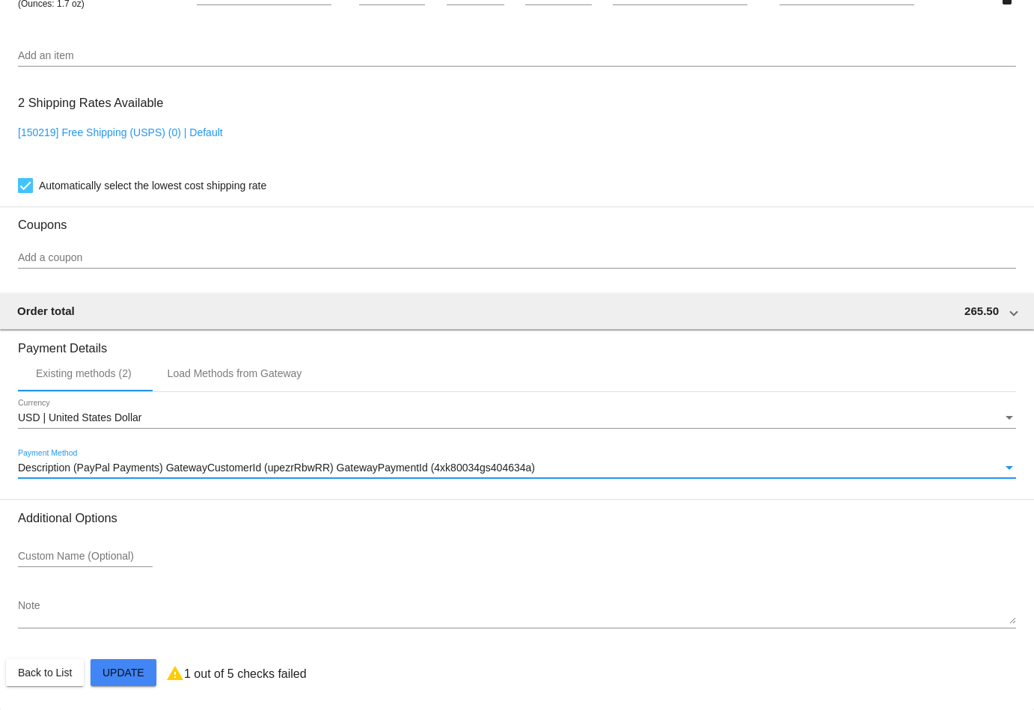
click at [92, 464] on span "Description (PayPal Payments) GatewayCustomerId (upezrRbwRR) GatewayPaymentId (…" at bounding box center [276, 468] width 517 height 12
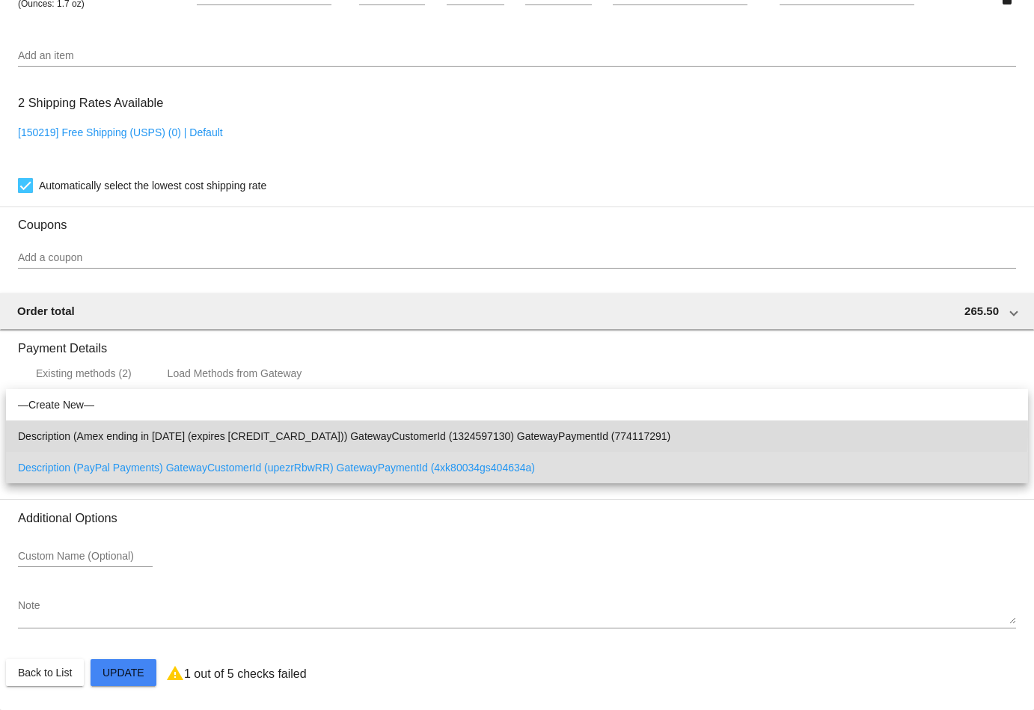
click at [161, 434] on span "Description (Amex ending in [DATE] (expires [CREDIT_CARD_DATA])) GatewayCustome…" at bounding box center [517, 435] width 998 height 31
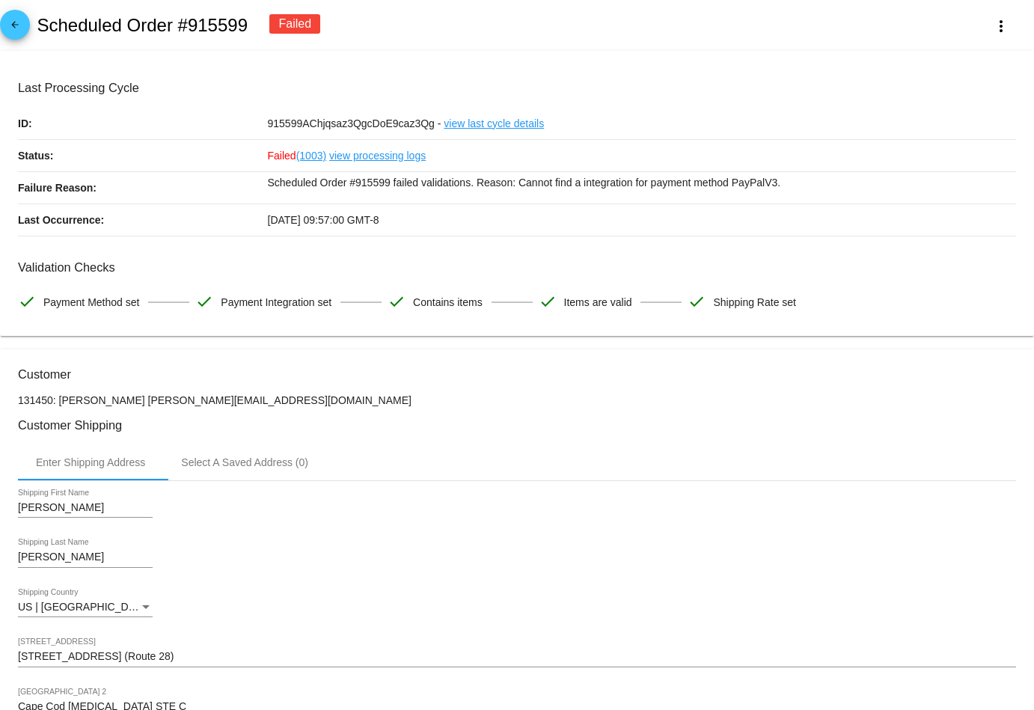
scroll to position [0, 0]
click at [11, 26] on mat-icon "arrow_back" at bounding box center [15, 28] width 18 height 18
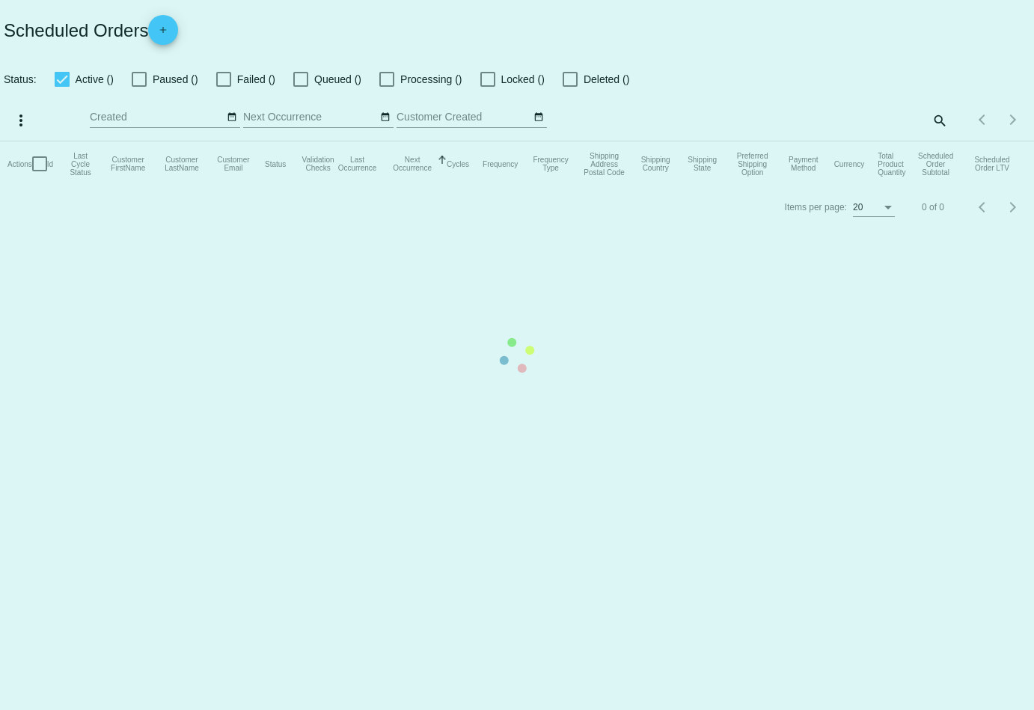
checkbox input "true"
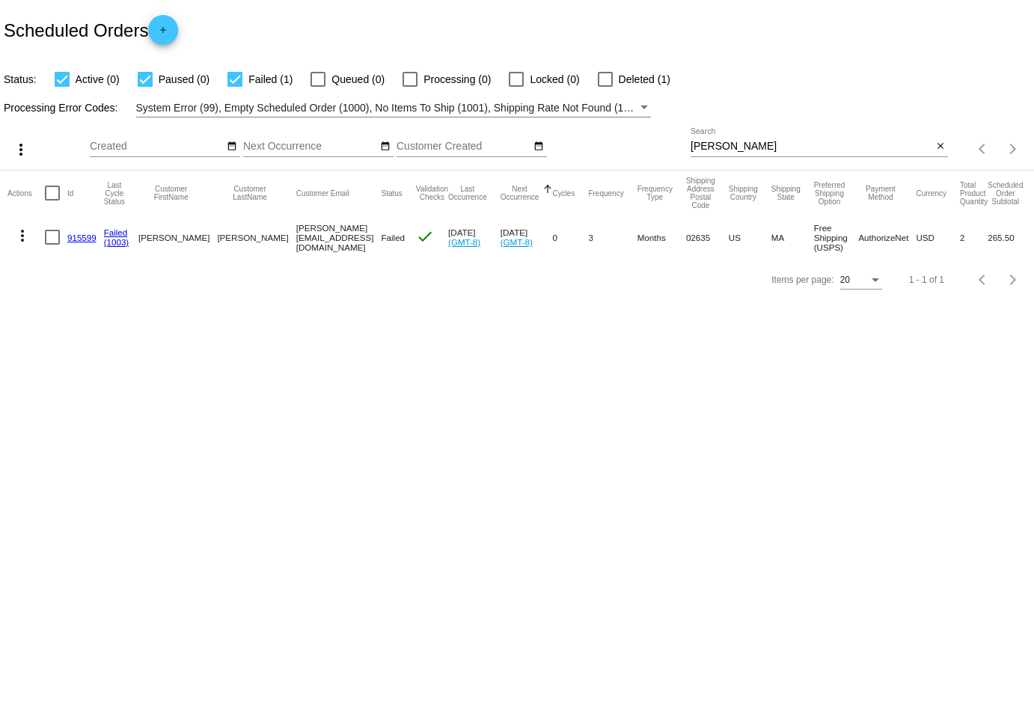
click at [23, 236] on mat-icon "more_vert" at bounding box center [22, 236] width 18 height 18
click at [97, 387] on button "cached Restart Processing" at bounding box center [81, 379] width 149 height 36
click at [23, 234] on mat-icon "more_vert" at bounding box center [22, 236] width 18 height 18
click at [97, 333] on button "edit View / Edit" at bounding box center [81, 343] width 149 height 36
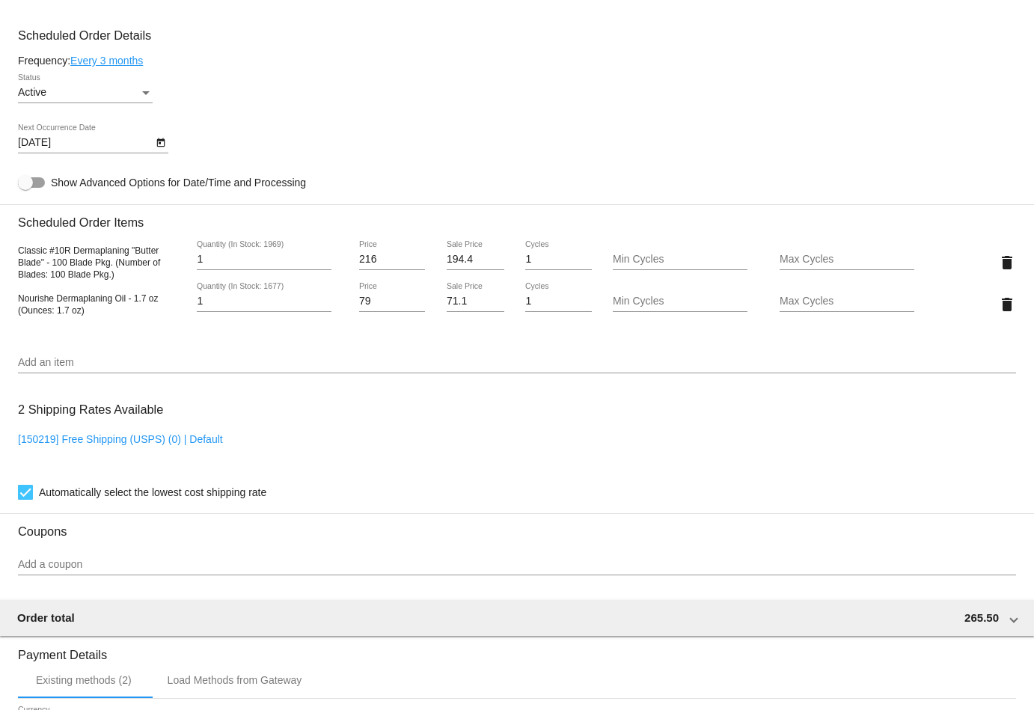
scroll to position [838, 0]
click at [1001, 305] on mat-icon "delete" at bounding box center [1007, 305] width 18 height 18
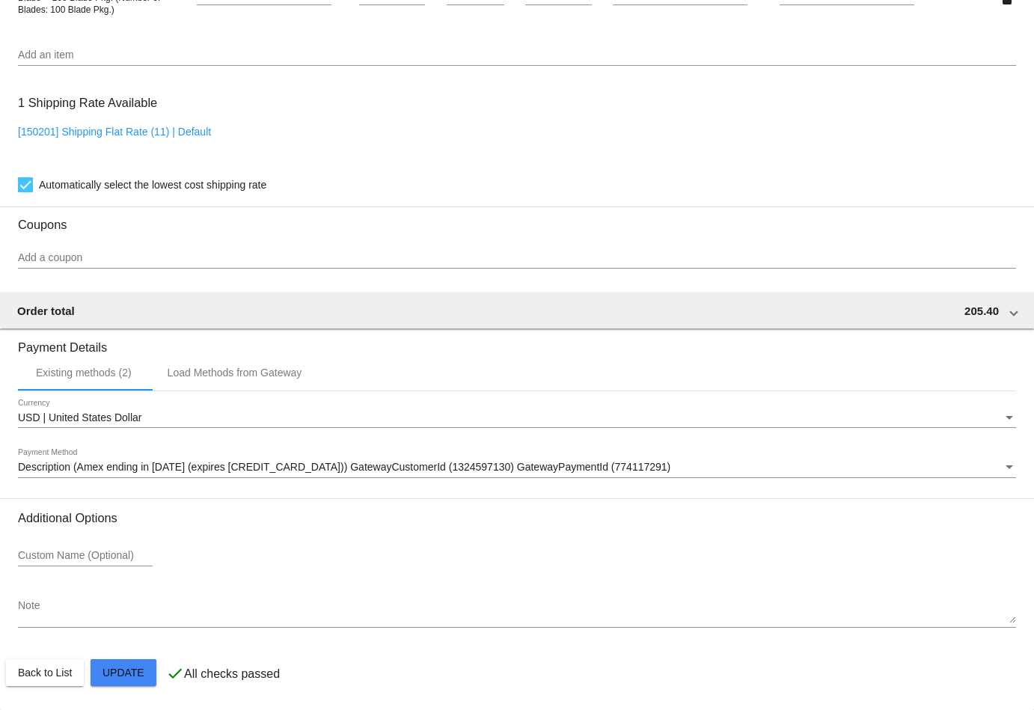
scroll to position [1105, 0]
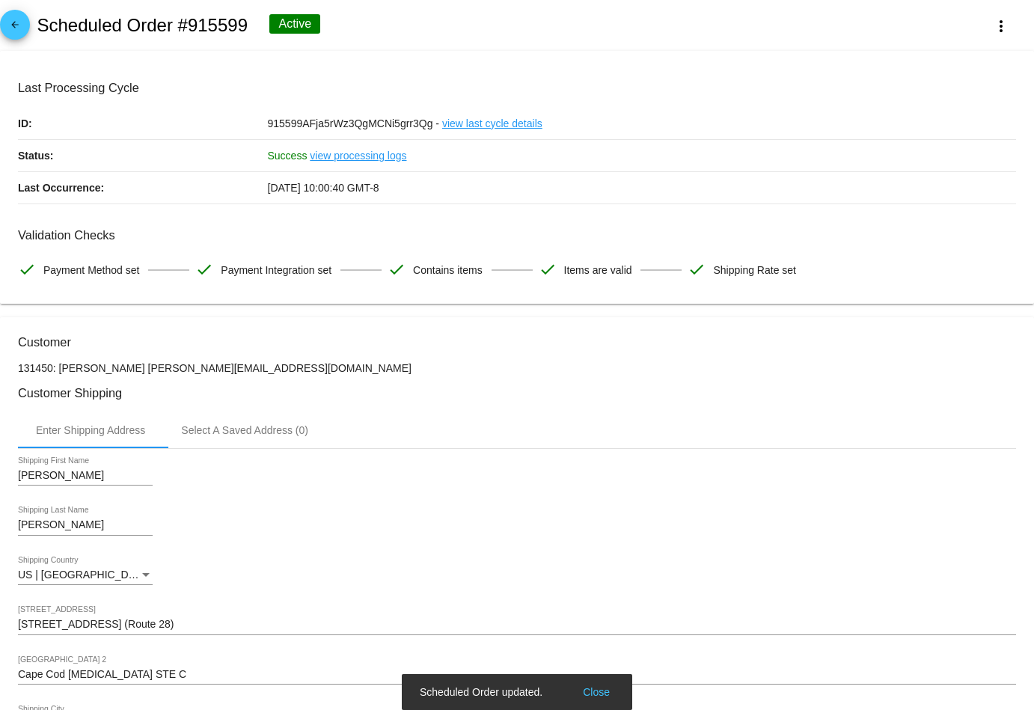
scroll to position [0, 0]
click at [19, 19] on span "arrow_back" at bounding box center [15, 28] width 18 height 37
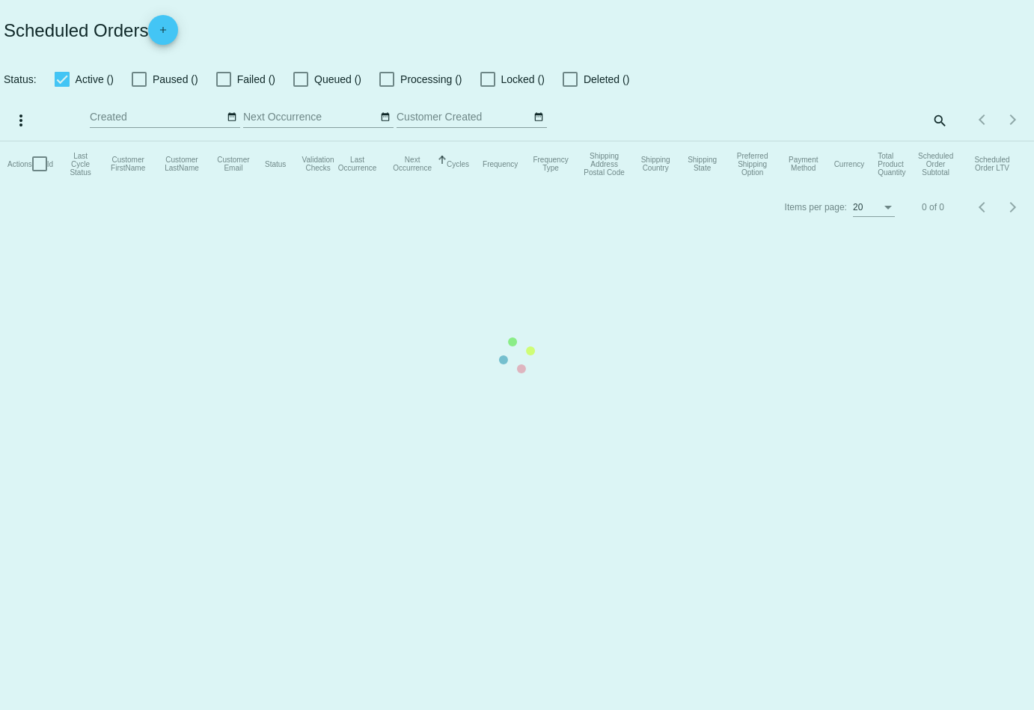
checkbox input "true"
